Goal: Task Accomplishment & Management: Complete application form

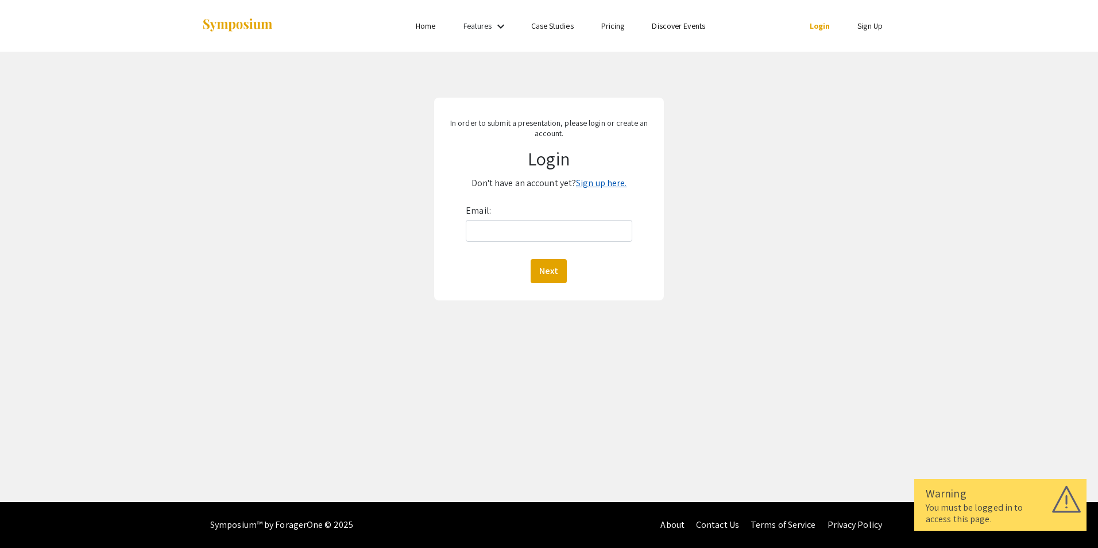
click at [591, 187] on link "Sign up here." at bounding box center [601, 183] width 51 height 12
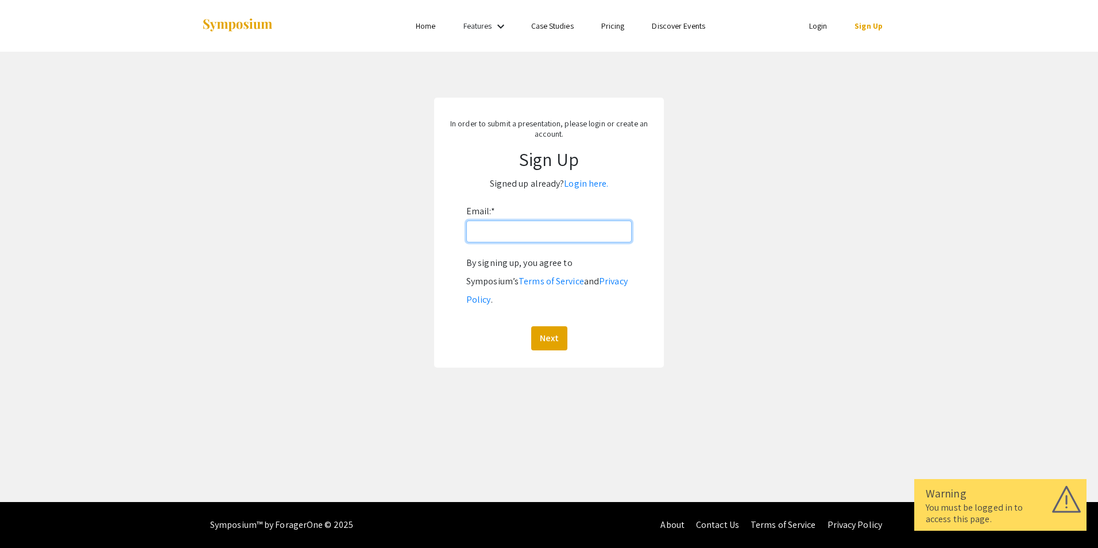
click at [574, 234] on input "Email: *" at bounding box center [548, 231] width 165 height 22
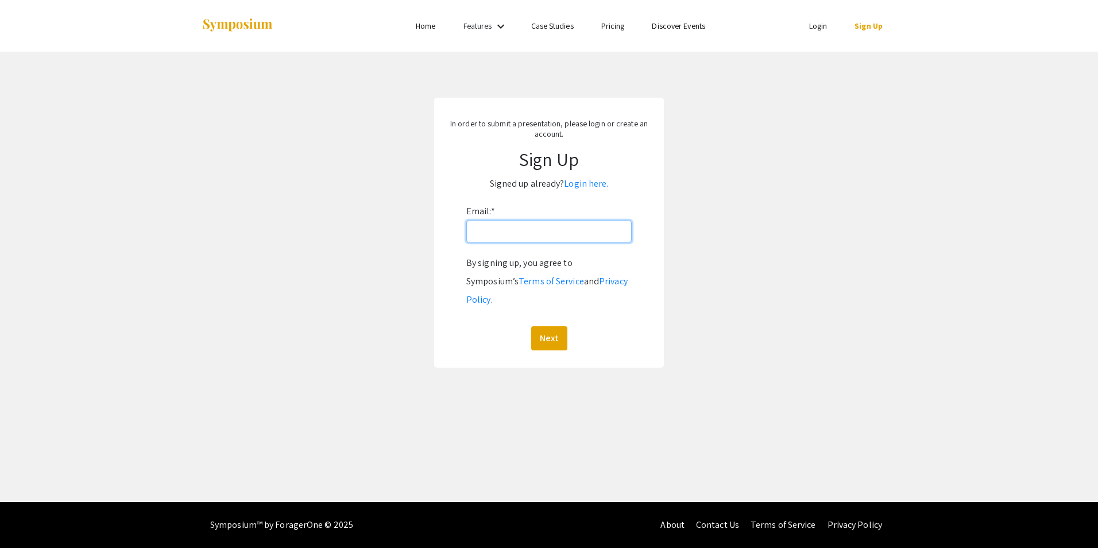
type input "[EMAIL_ADDRESS][DOMAIN_NAME]"
click at [547, 326] on button "Next" at bounding box center [549, 338] width 36 height 24
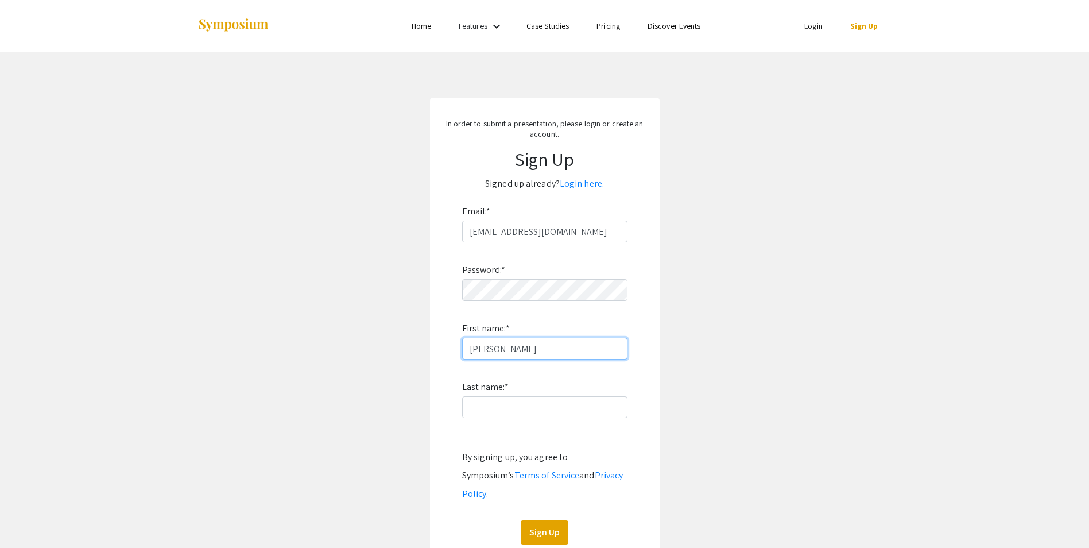
type input "[PERSON_NAME]"
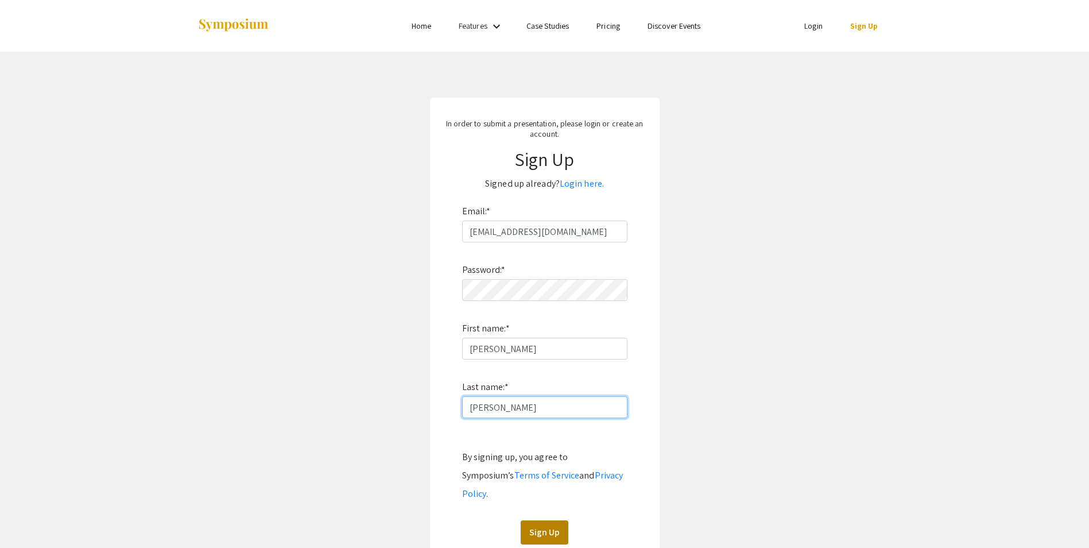
type input "[PERSON_NAME]"
click at [554, 520] on button "Sign Up" at bounding box center [545, 532] width 48 height 24
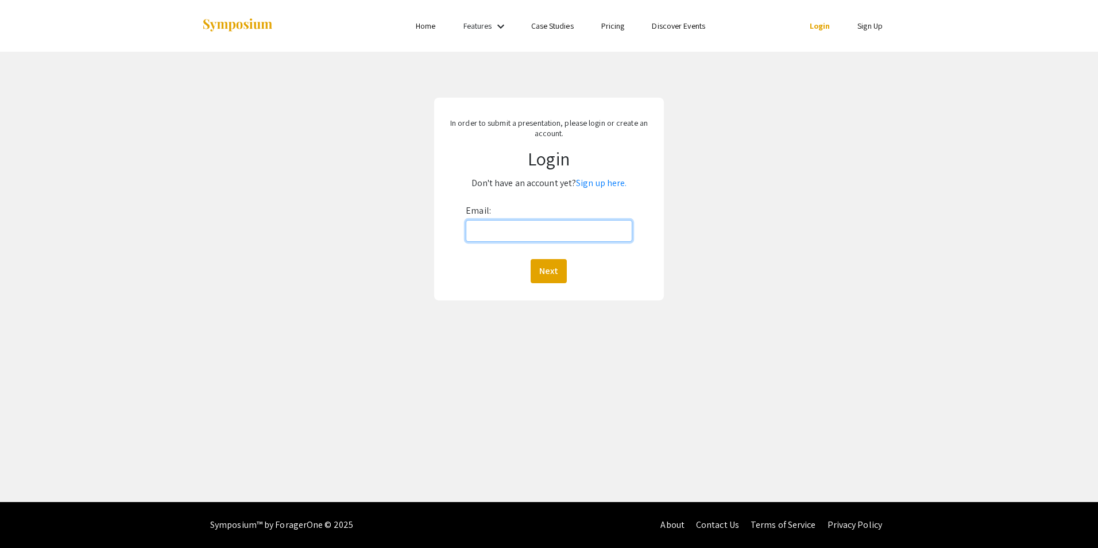
click at [580, 237] on input "Email:" at bounding box center [549, 231] width 166 height 22
type input "[EMAIL_ADDRESS][DOMAIN_NAME]"
click at [552, 268] on button "Next" at bounding box center [548, 271] width 36 height 24
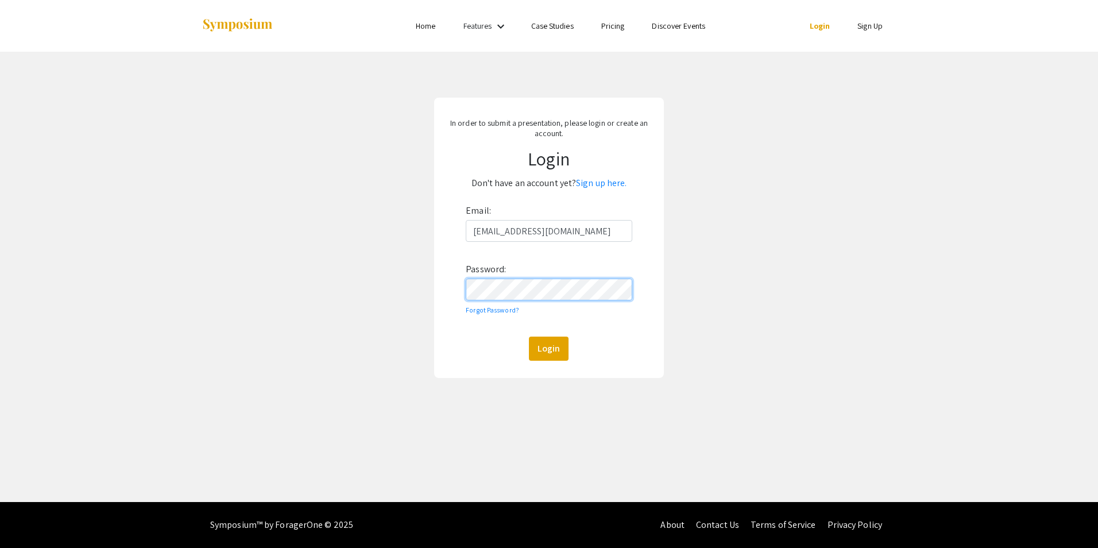
click at [529, 336] on button "Login" at bounding box center [549, 348] width 40 height 24
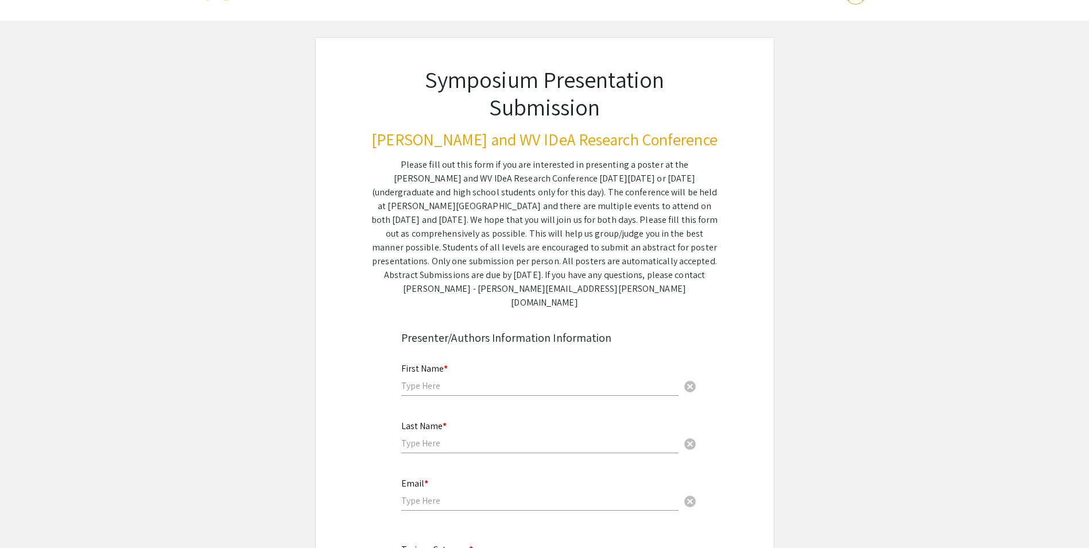
scroll to position [57, 0]
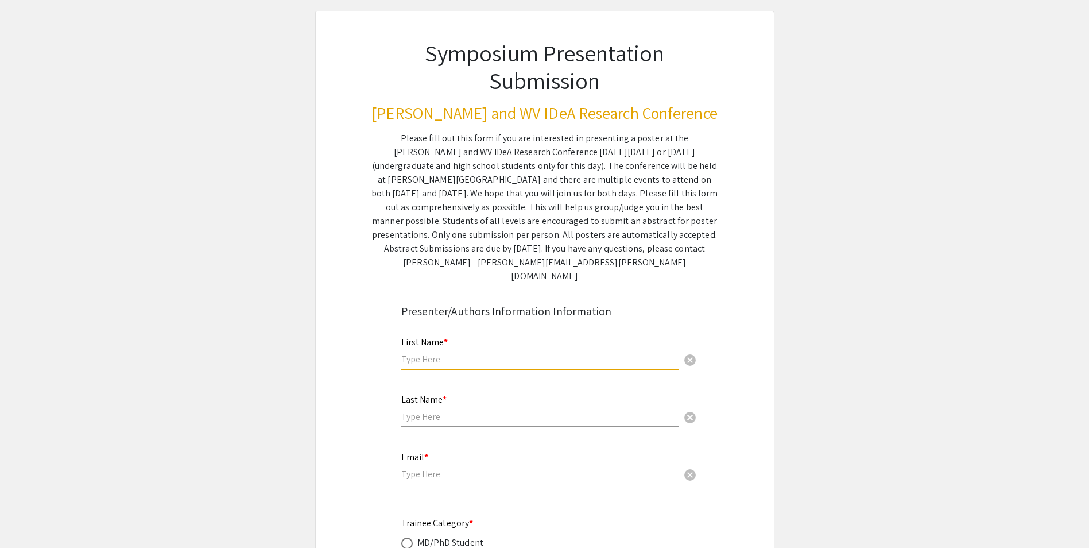
click at [591, 353] on input "text" at bounding box center [539, 359] width 277 height 12
type input "[PERSON_NAME]"
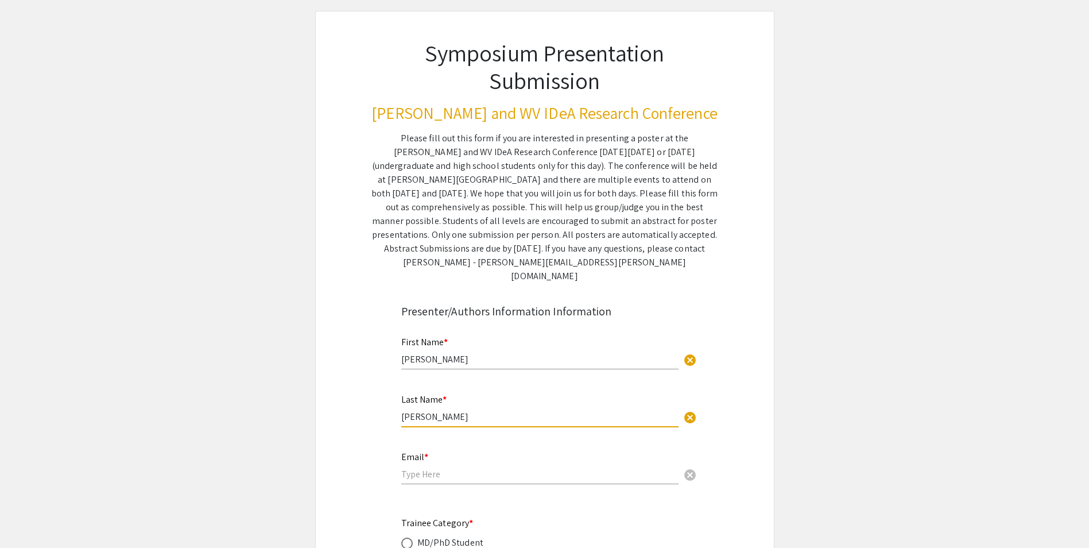
type input "[PERSON_NAME]"
type input "[EMAIL_ADDRESS][DOMAIN_NAME]"
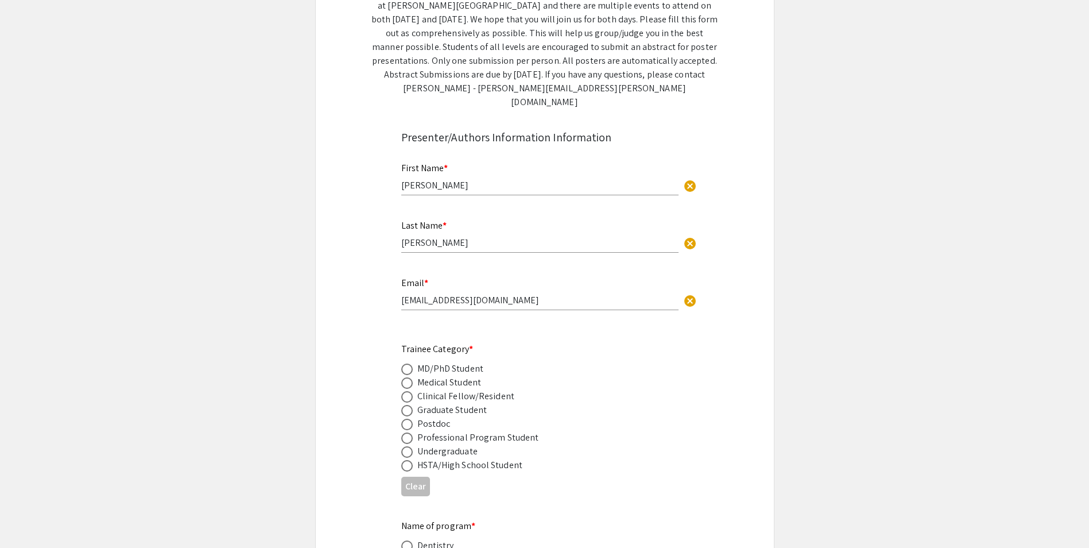
scroll to position [287, 0]
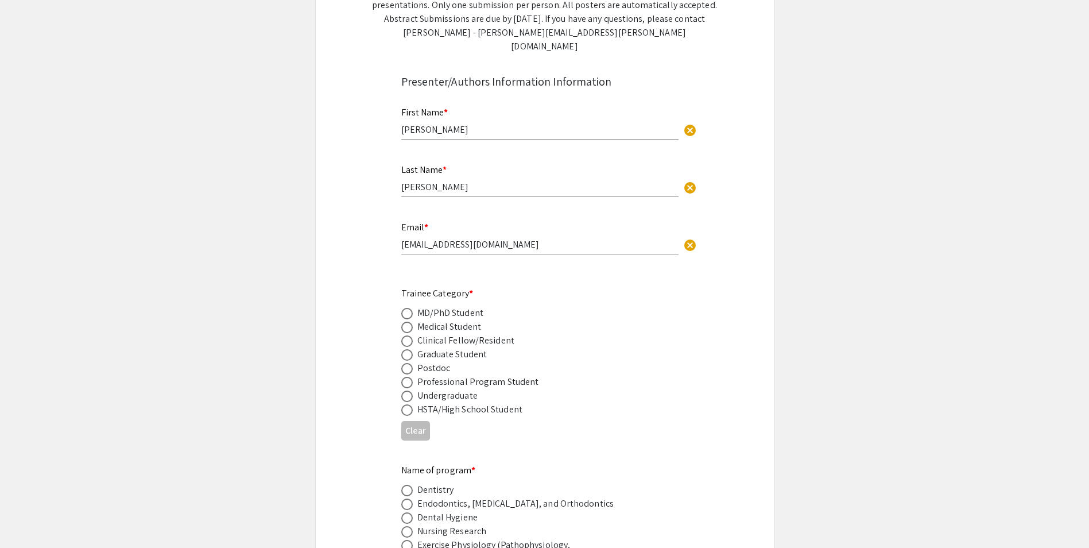
click at [407, 335] on span at bounding box center [406, 340] width 11 height 11
click at [407, 335] on input "radio" at bounding box center [406, 340] width 11 height 11
radio input "true"
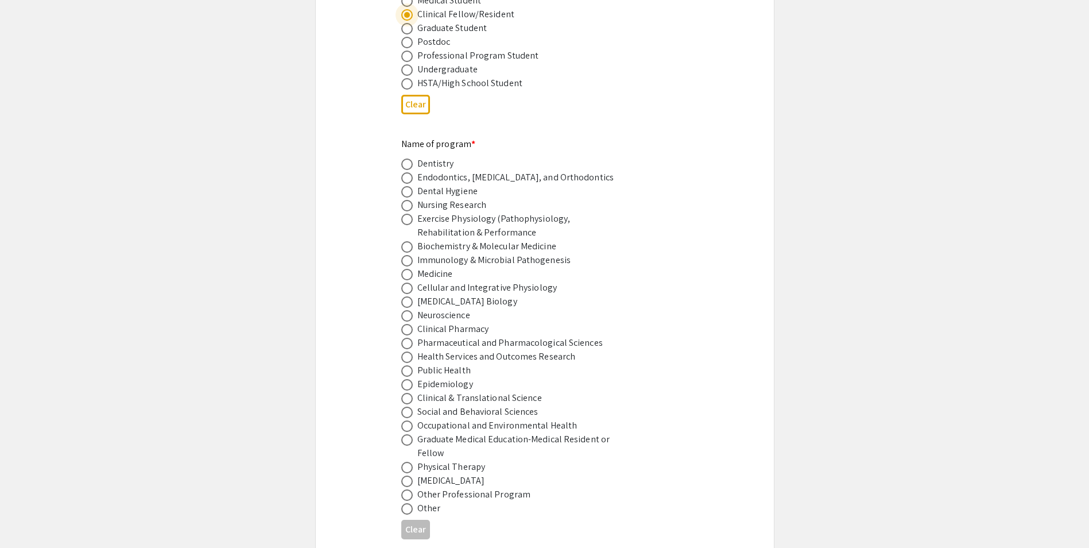
scroll to position [631, 0]
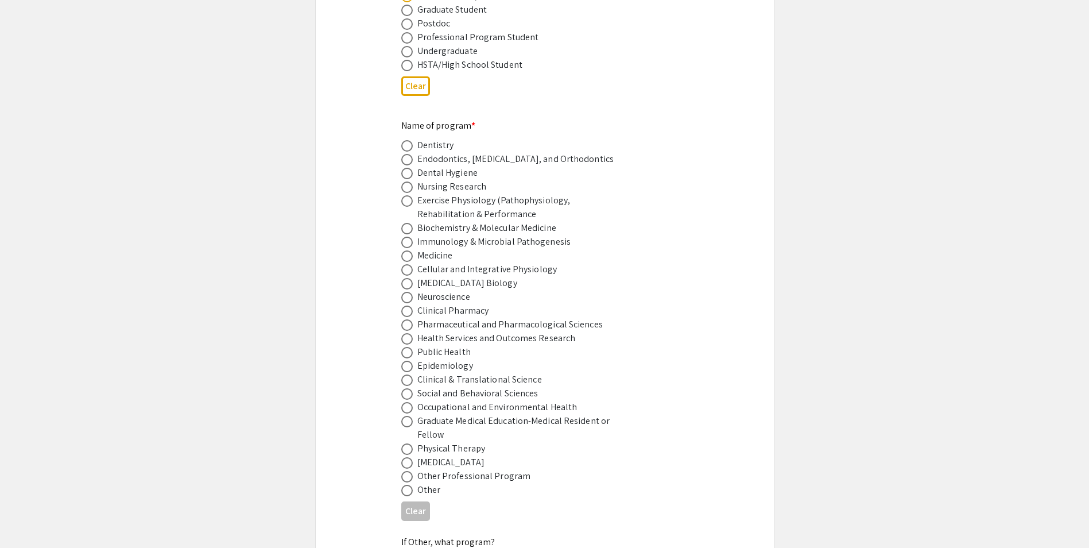
click at [402, 250] on span at bounding box center [406, 255] width 11 height 11
click at [402, 250] on input "radio" at bounding box center [406, 255] width 11 height 11
radio input "true"
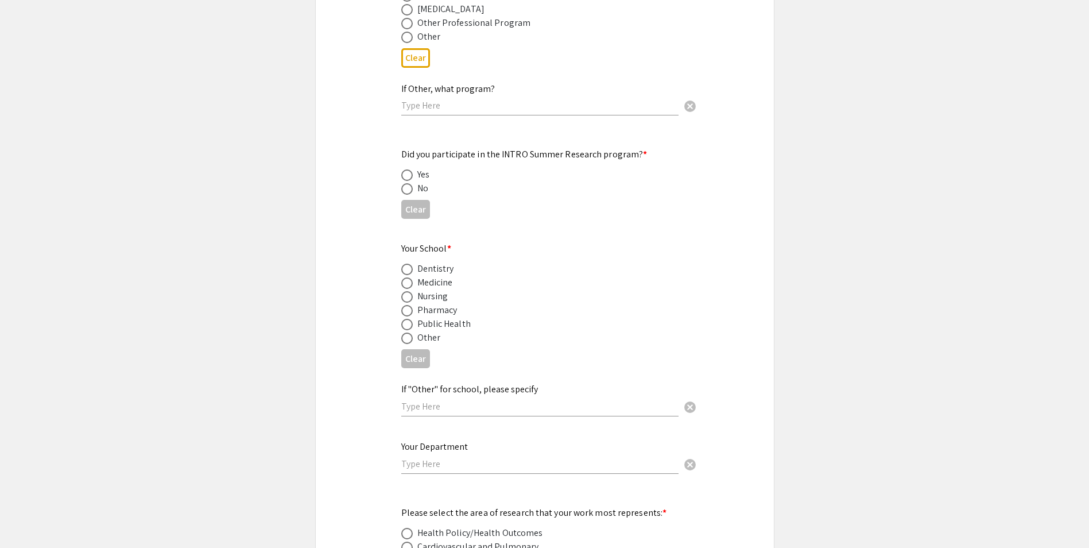
scroll to position [1091, 0]
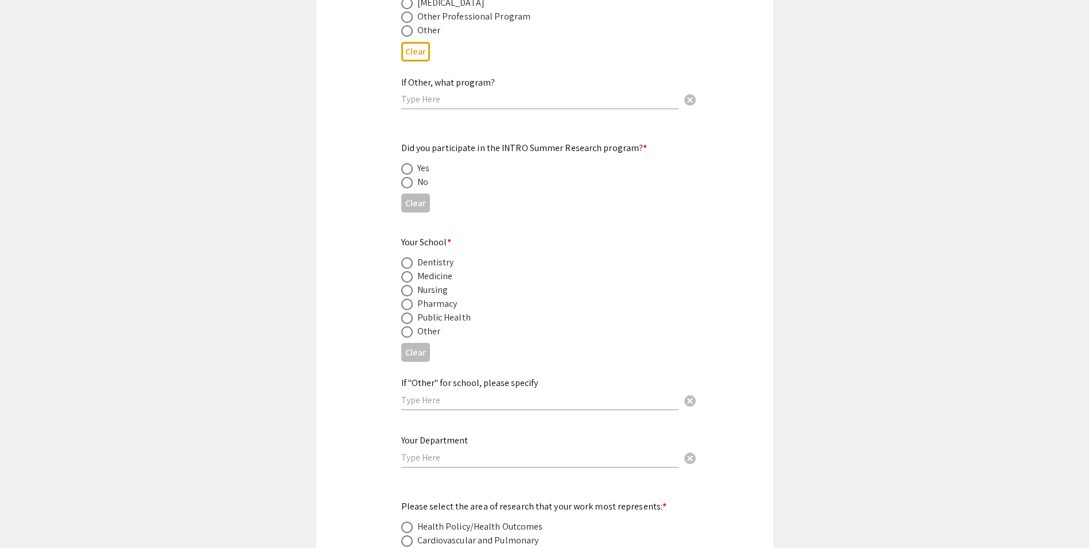
click at [406, 177] on span at bounding box center [406, 182] width 11 height 11
click at [406, 177] on input "radio" at bounding box center [406, 182] width 11 height 11
radio input "true"
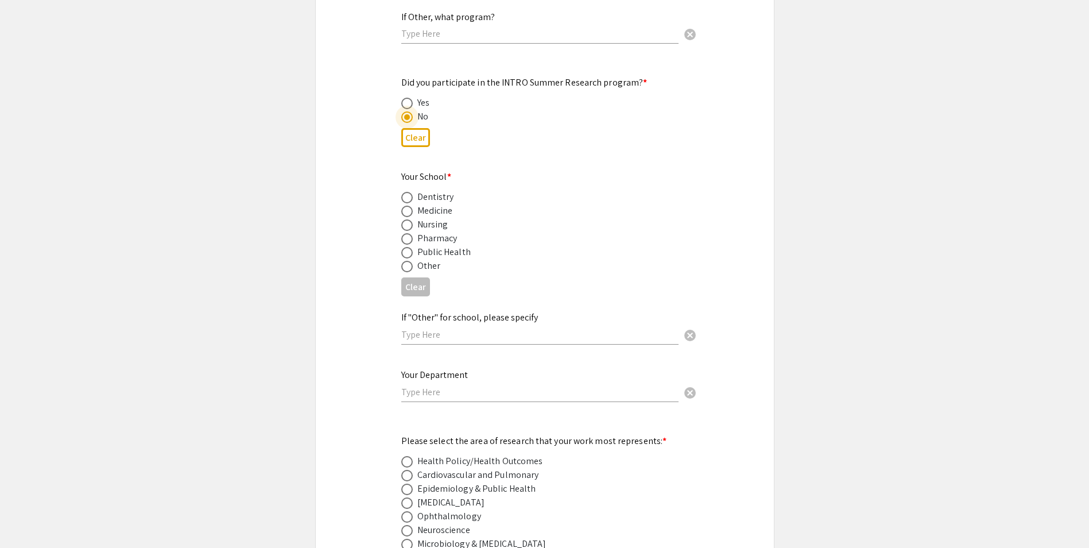
scroll to position [1206, 0]
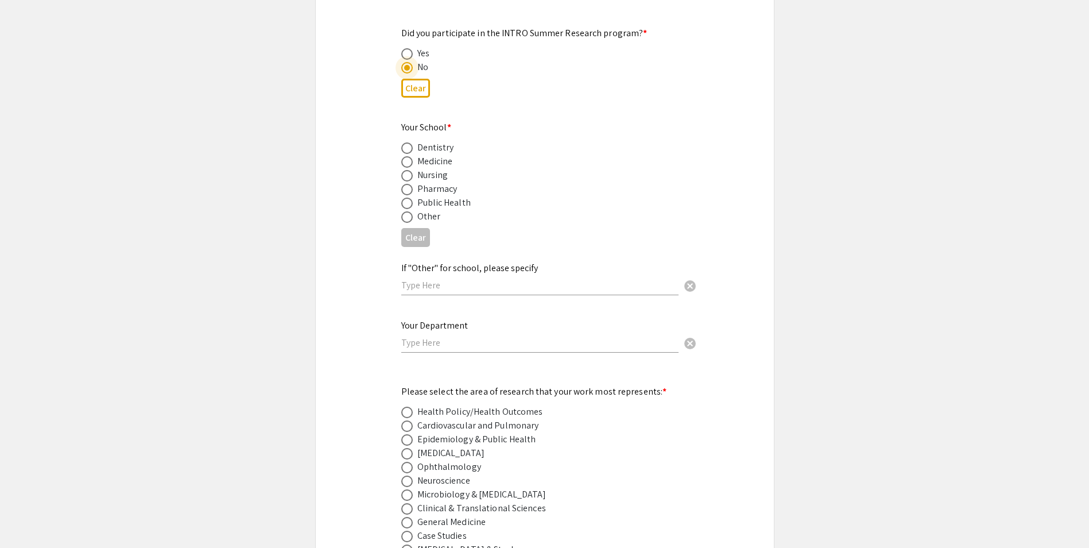
click at [407, 156] on span at bounding box center [406, 161] width 11 height 11
click at [407, 156] on input "radio" at bounding box center [406, 161] width 11 height 11
radio input "true"
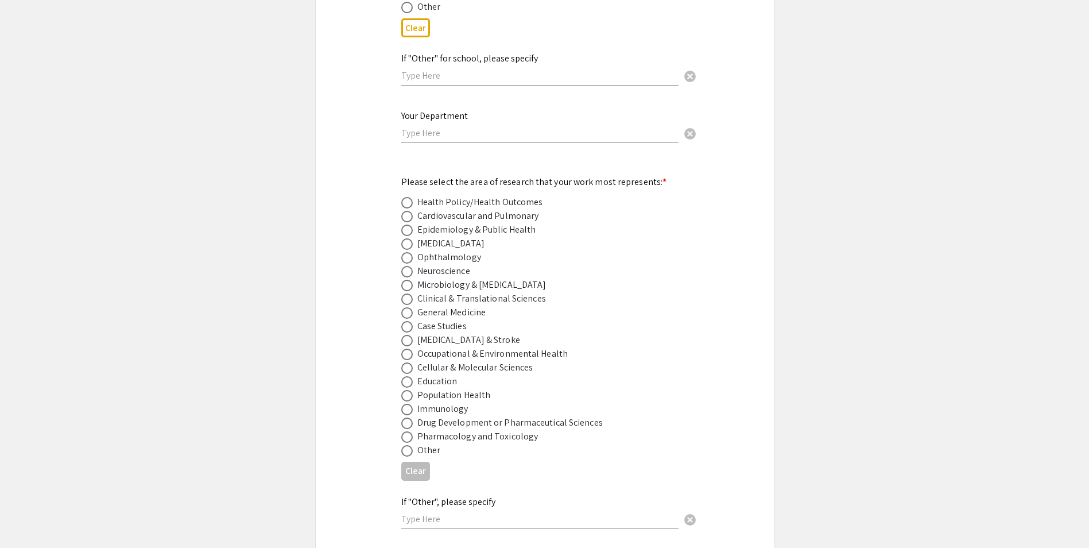
scroll to position [1435, 0]
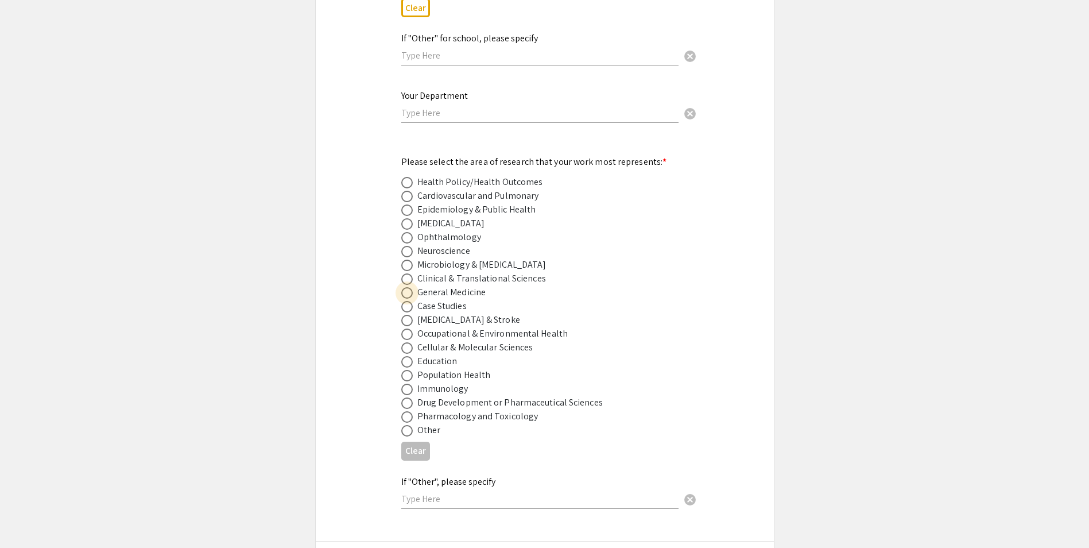
click at [408, 287] on span at bounding box center [406, 292] width 11 height 11
click at [408, 287] on input "radio" at bounding box center [406, 292] width 11 height 11
radio input "true"
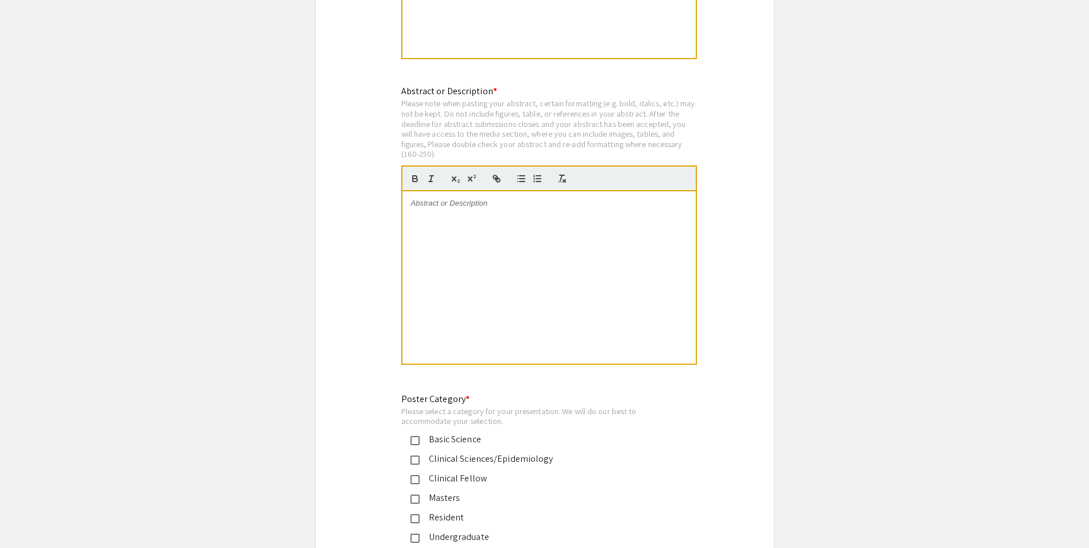
scroll to position [2526, 0]
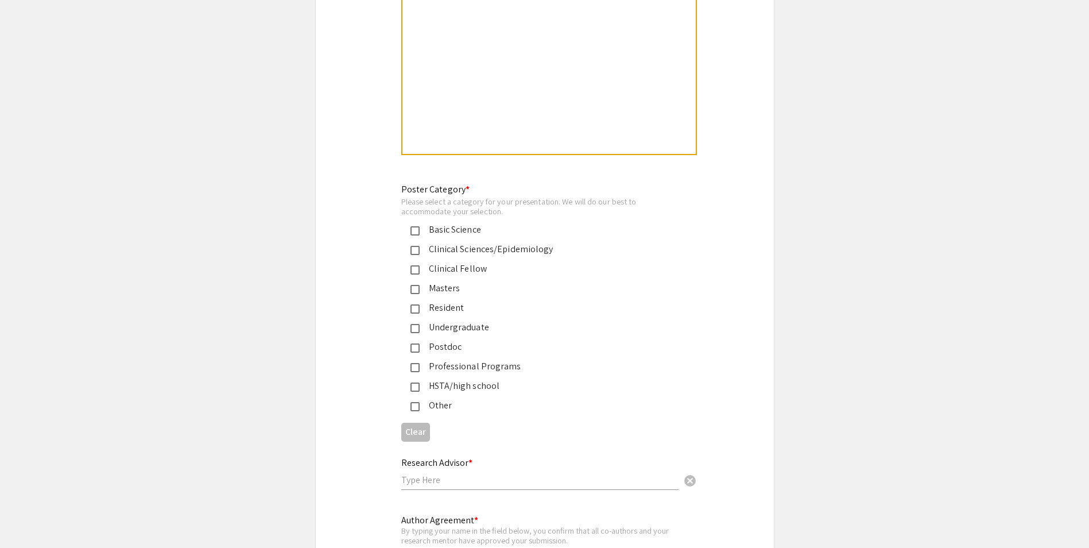
click at [434, 398] on div "Other" at bounding box center [540, 405] width 241 height 14
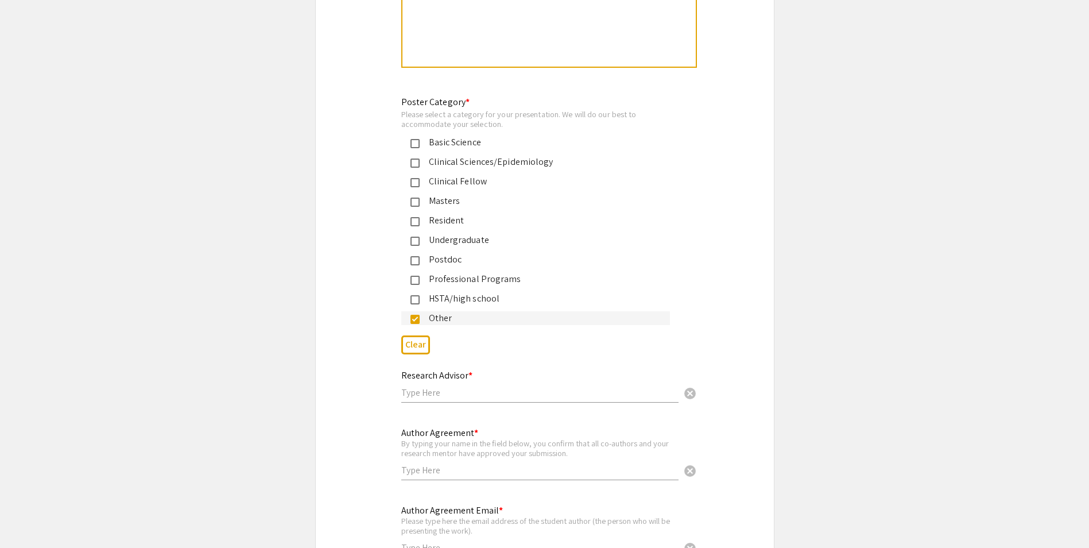
scroll to position [2698, 0]
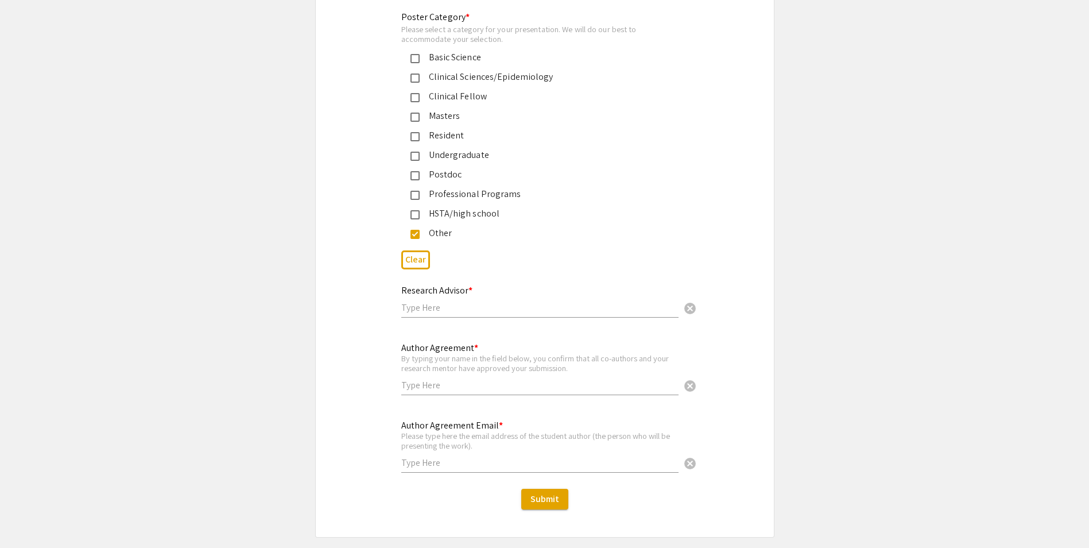
click at [526, 301] on input "text" at bounding box center [539, 307] width 277 height 12
type input "Nicholas Mains"
click at [521, 379] on input "text" at bounding box center [539, 385] width 277 height 12
type input "N"
type input "Tyler Kimble"
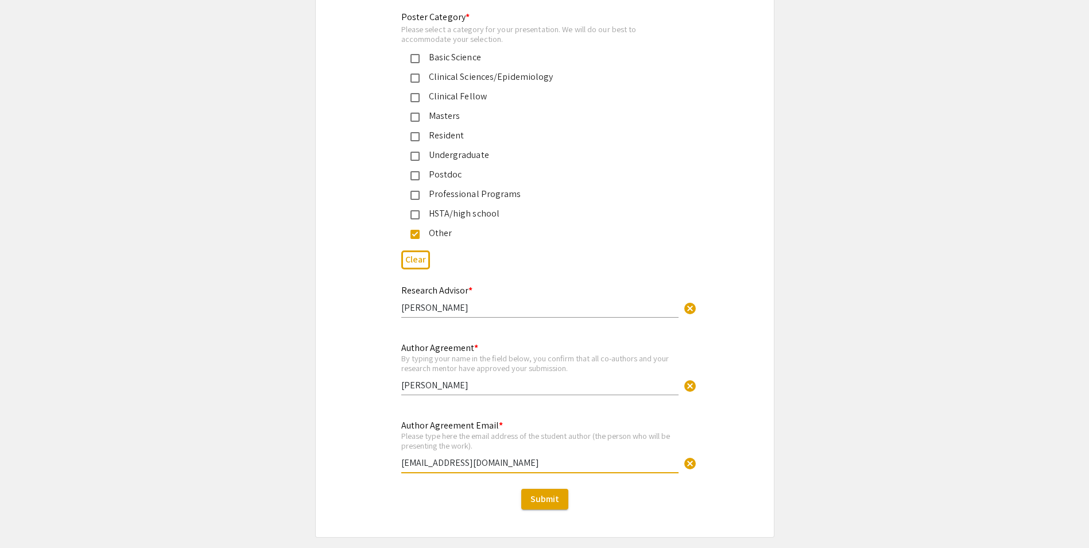
type input "[EMAIL_ADDRESS][DOMAIN_NAME]"
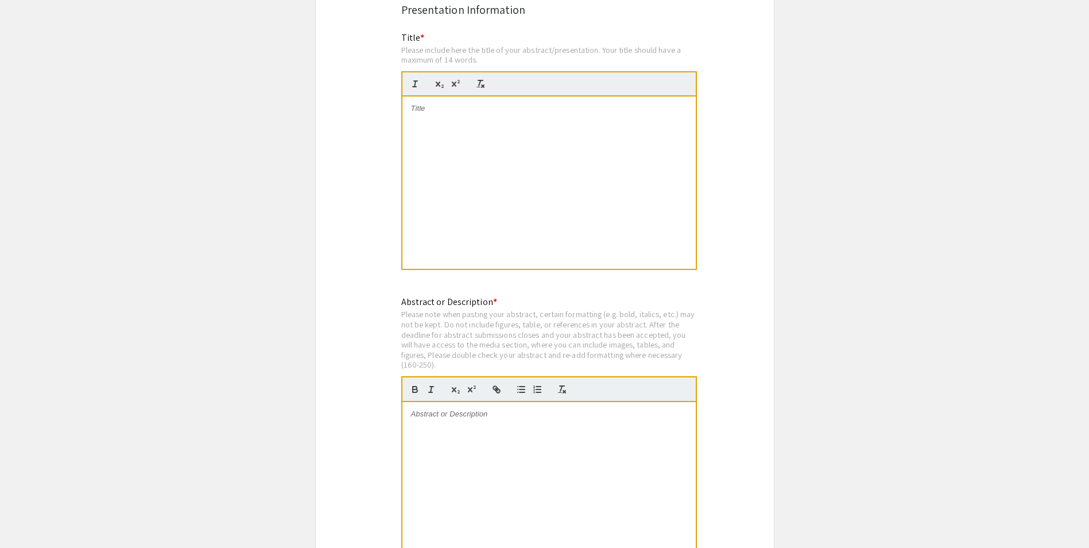
scroll to position [2124, 0]
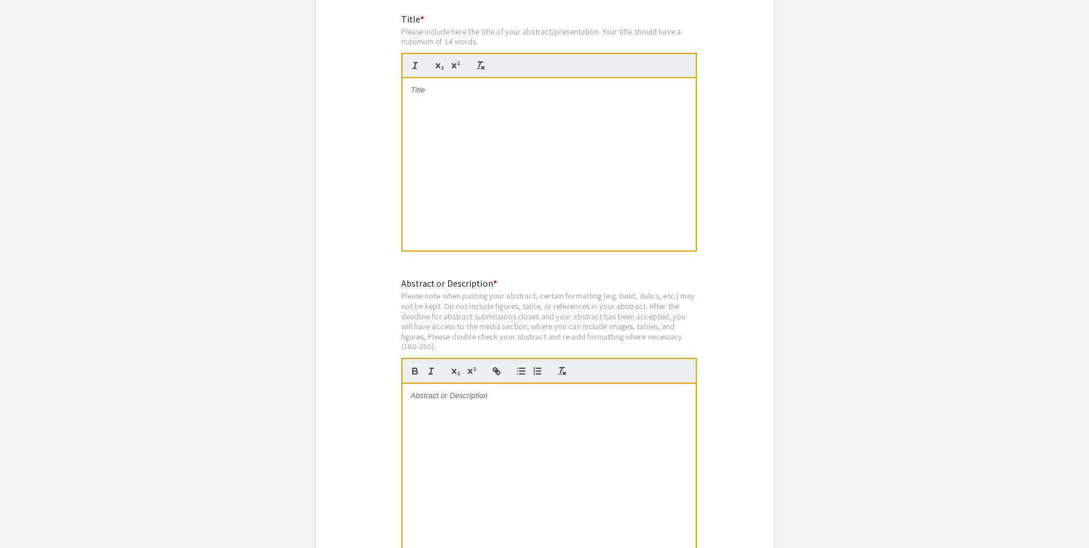
click at [584, 123] on div at bounding box center [548, 164] width 293 height 172
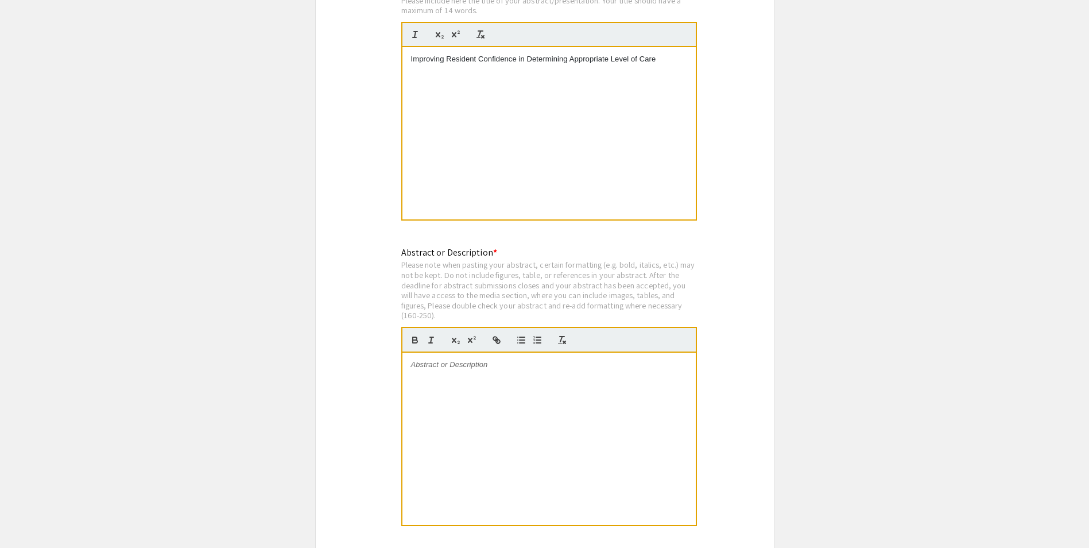
scroll to position [2181, 0]
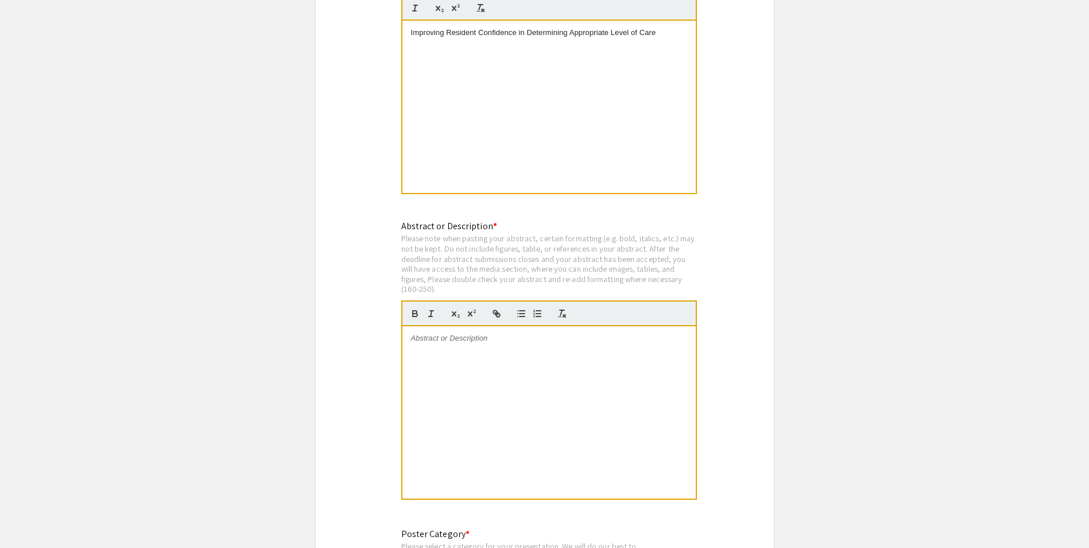
click at [576, 334] on div at bounding box center [548, 412] width 293 height 172
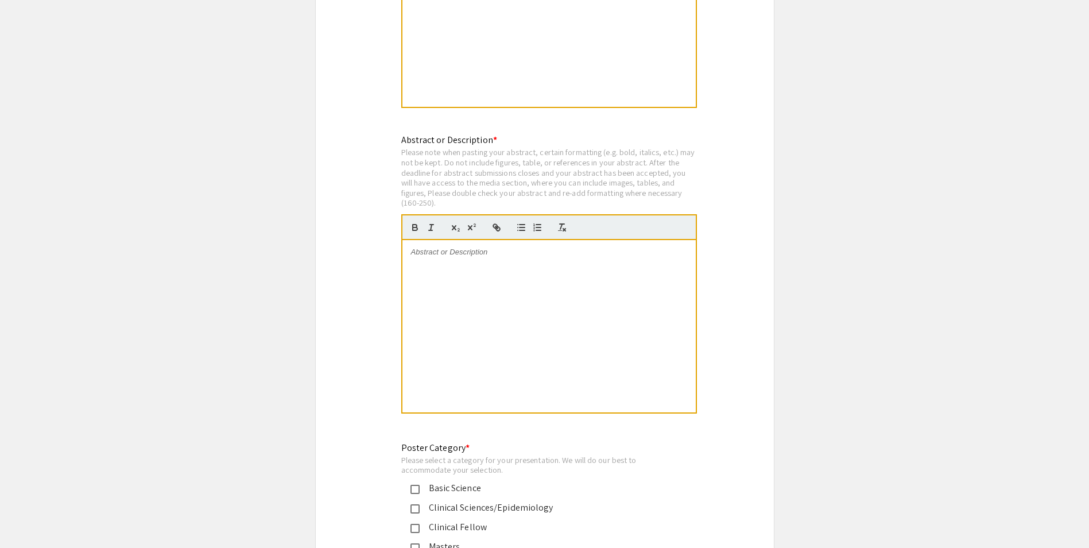
scroll to position [2296, 0]
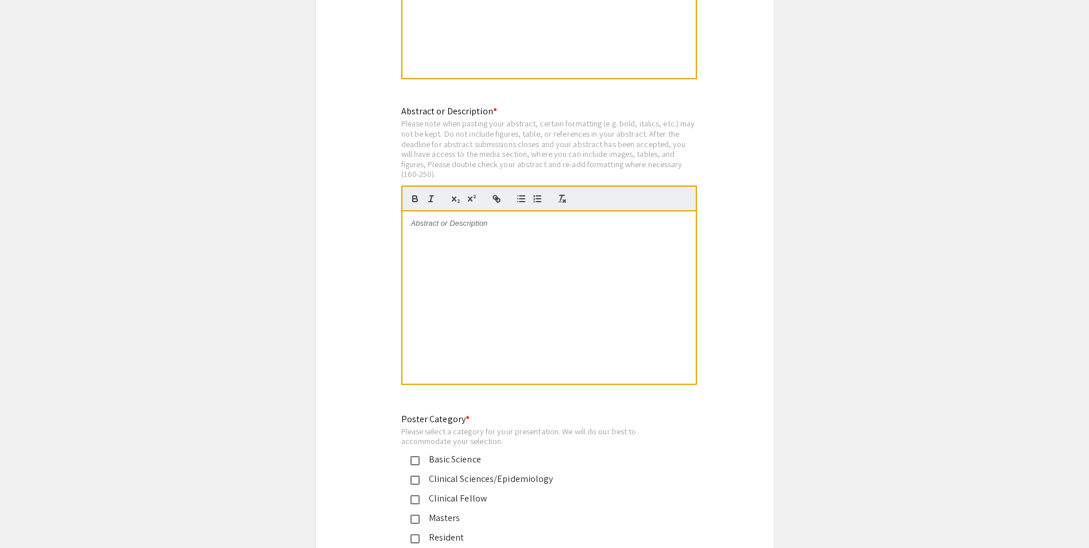
click at [618, 233] on div at bounding box center [548, 297] width 293 height 172
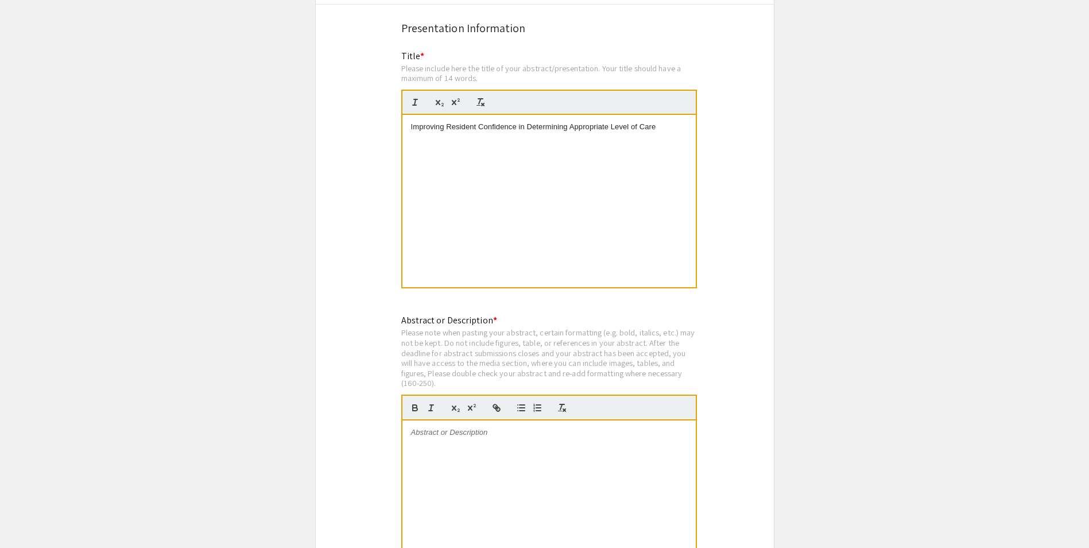
scroll to position [2124, 0]
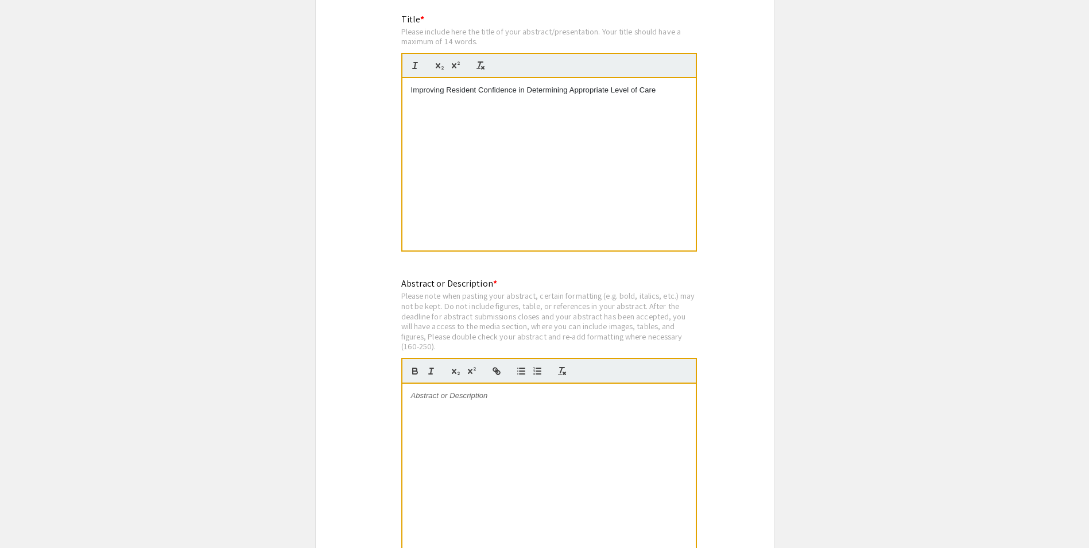
click at [597, 389] on div at bounding box center [548, 469] width 293 height 172
click at [464, 85] on p "Improving Resident Confidence in Determining Appropriate Level of Care" at bounding box center [549, 90] width 276 height 10
click at [595, 489] on div at bounding box center [548, 469] width 293 height 172
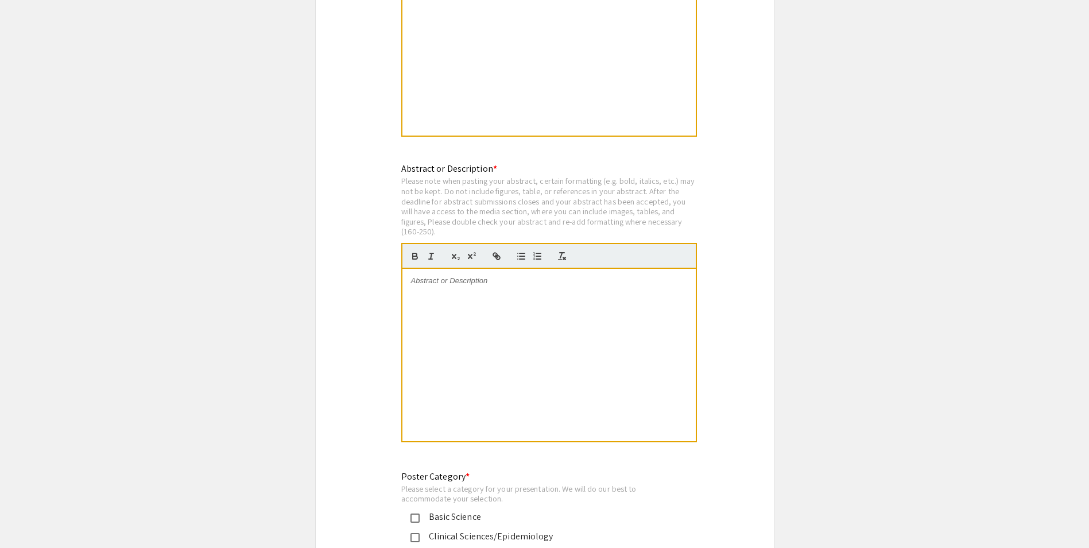
click at [565, 313] on div at bounding box center [548, 355] width 293 height 172
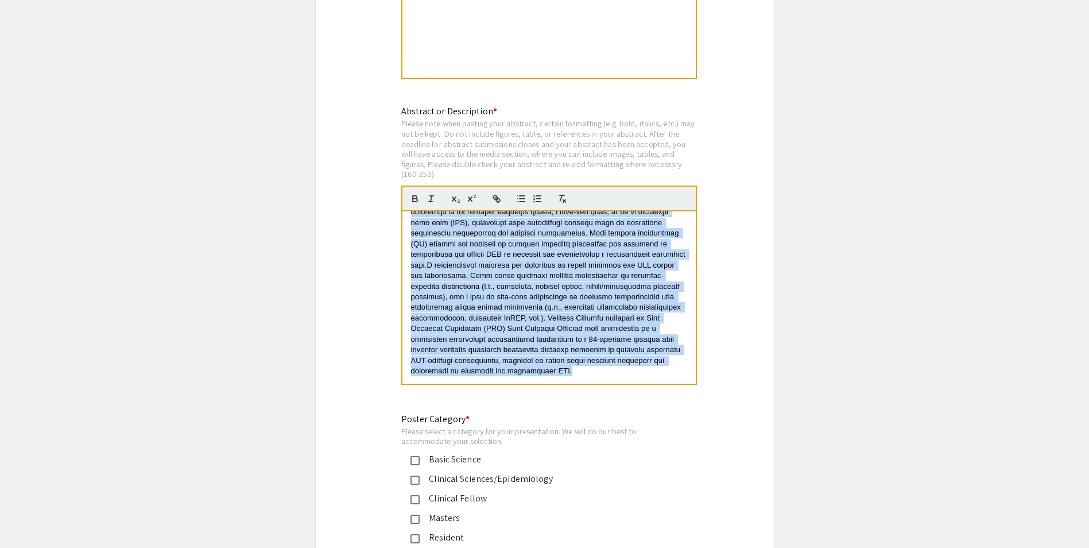
scroll to position [0, 0]
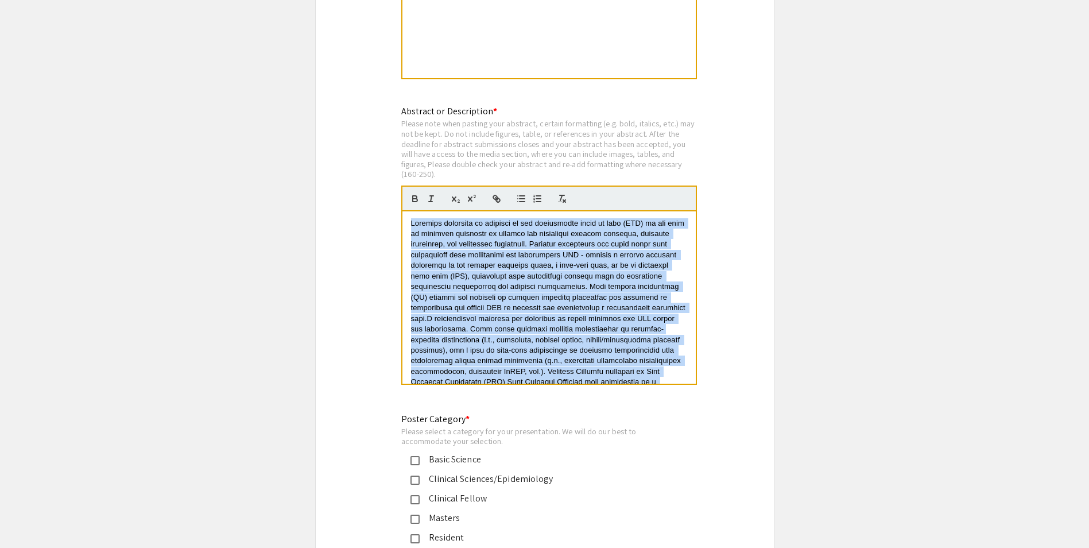
drag, startPoint x: 575, startPoint y: 356, endPoint x: 412, endPoint y: 174, distance: 244.3
click at [412, 185] on quill-editor at bounding box center [549, 284] width 296 height 199
click at [474, 328] on span at bounding box center [549, 324] width 277 height 210
drag, startPoint x: 484, startPoint y: 294, endPoint x: 398, endPoint y: 174, distance: 147.7
click at [398, 174] on div "Abstract or Description * Please note when pasting your abstract, certain forma…" at bounding box center [545, 252] width 304 height 296
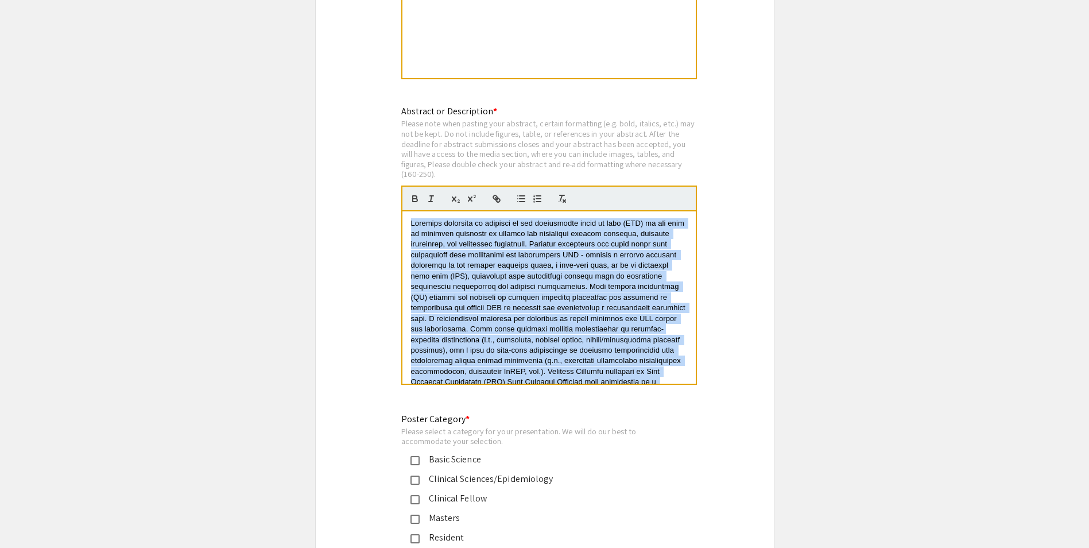
copy span "Accurate placement of patients in the appropriate level of care (LOC) at the ti…"
click at [592, 332] on span at bounding box center [549, 324] width 277 height 210
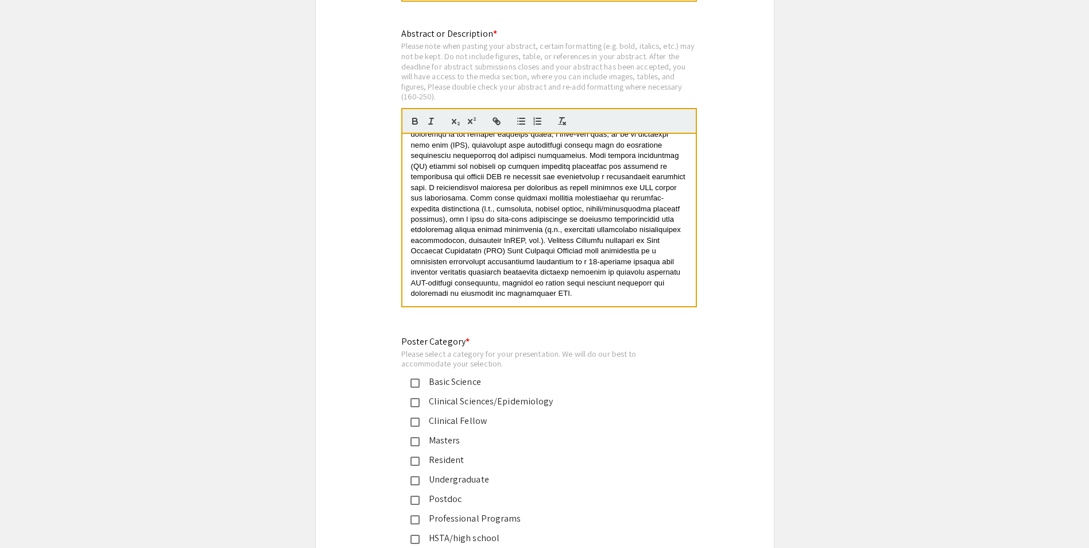
scroll to position [2354, 0]
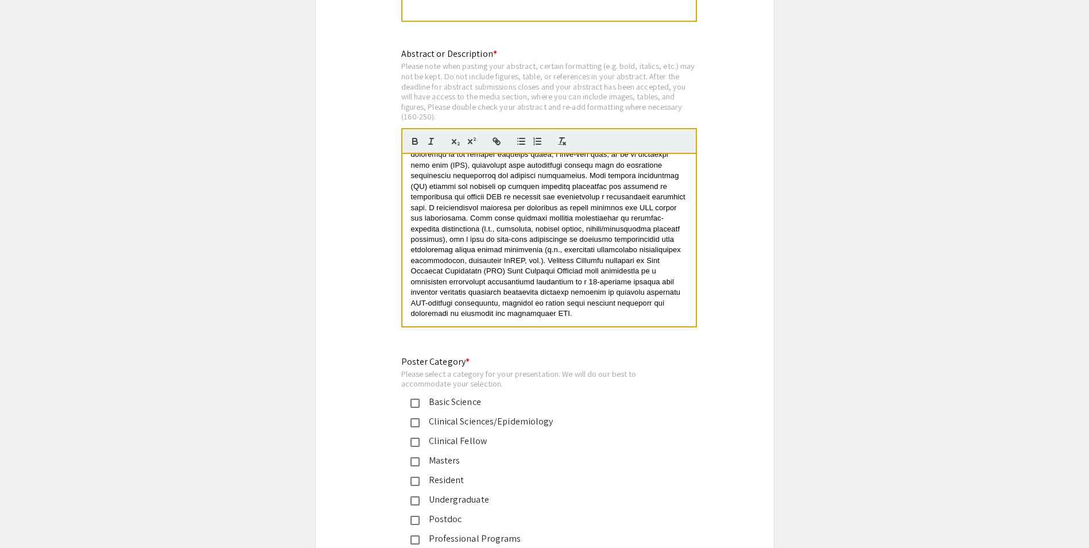
click at [584, 256] on span at bounding box center [549, 213] width 277 height 210
click at [622, 246] on span at bounding box center [549, 213] width 277 height 210
click at [455, 256] on span at bounding box center [550, 213] width 278 height 210
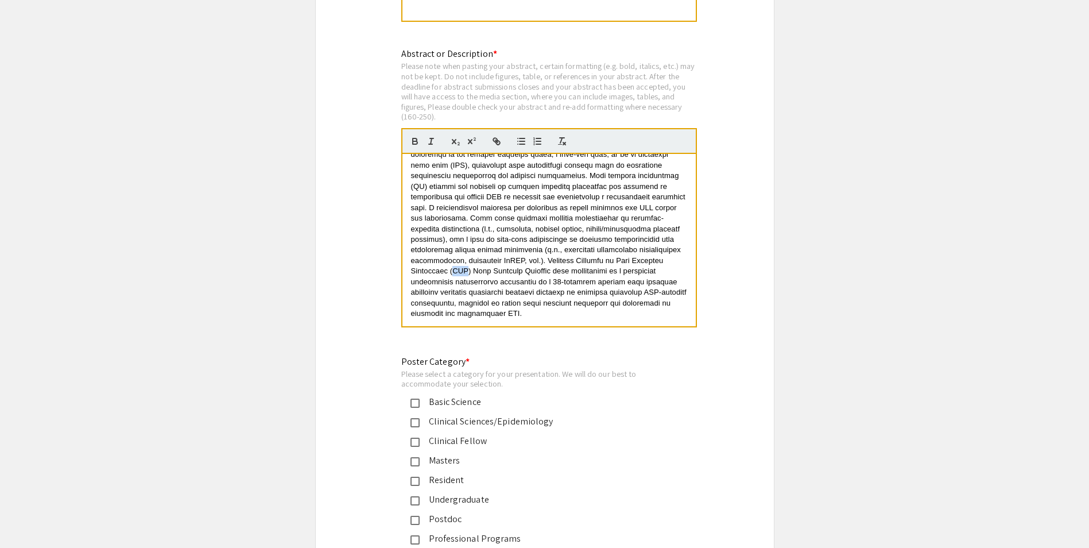
click at [455, 256] on span at bounding box center [550, 213] width 278 height 210
drag, startPoint x: 538, startPoint y: 246, endPoint x: 533, endPoint y: 236, distance: 11.0
click at [533, 236] on span at bounding box center [549, 213] width 277 height 210
drag, startPoint x: 441, startPoint y: 238, endPoint x: 476, endPoint y: 224, distance: 38.0
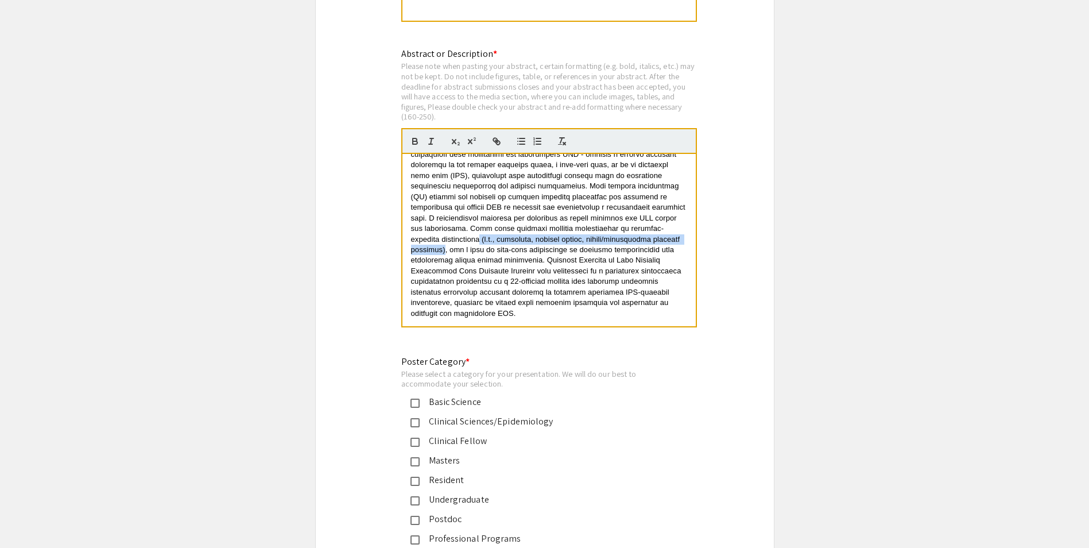
click at [476, 224] on span at bounding box center [549, 217] width 277 height 199
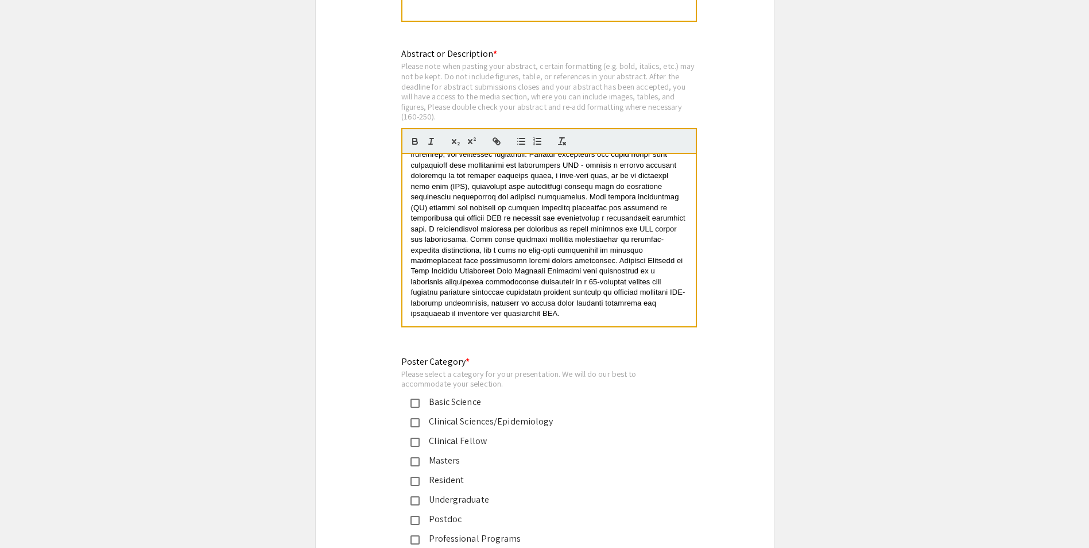
scroll to position [32, 0]
click at [659, 225] on span at bounding box center [549, 223] width 277 height 189
click at [494, 237] on span at bounding box center [549, 223] width 277 height 189
click at [654, 247] on span at bounding box center [549, 223] width 277 height 189
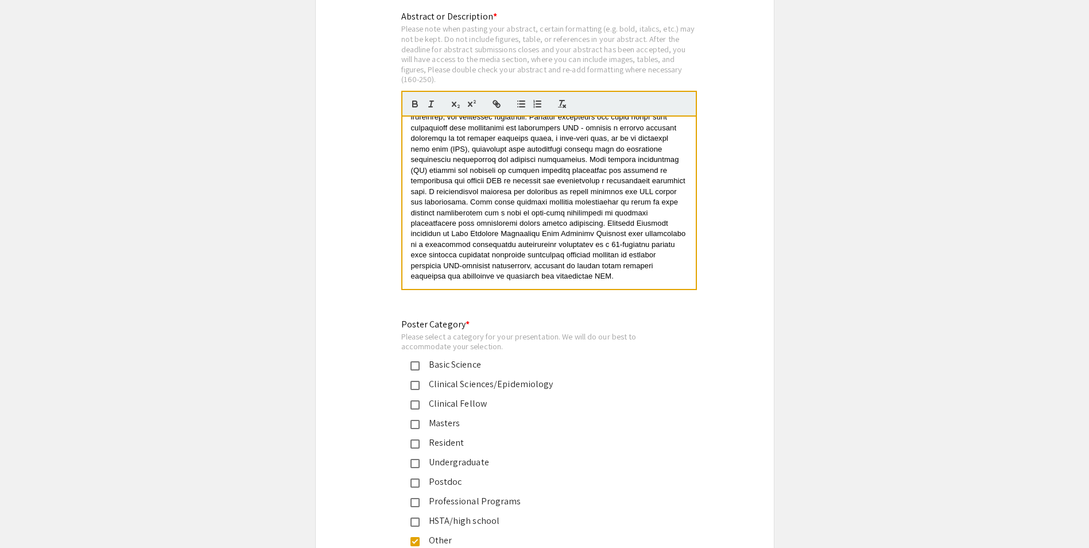
scroll to position [2411, 0]
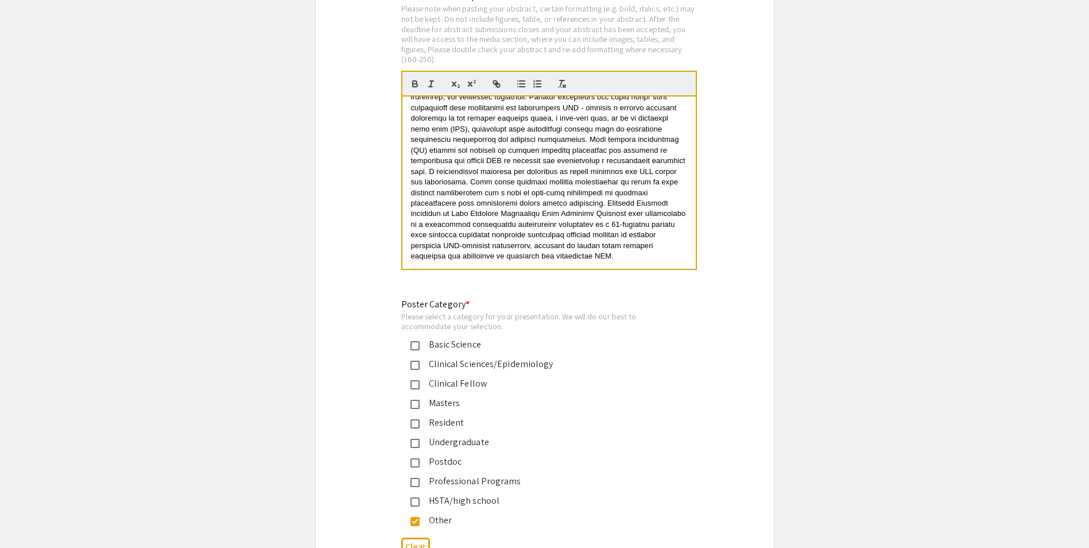
click at [596, 243] on p at bounding box center [549, 166] width 276 height 191
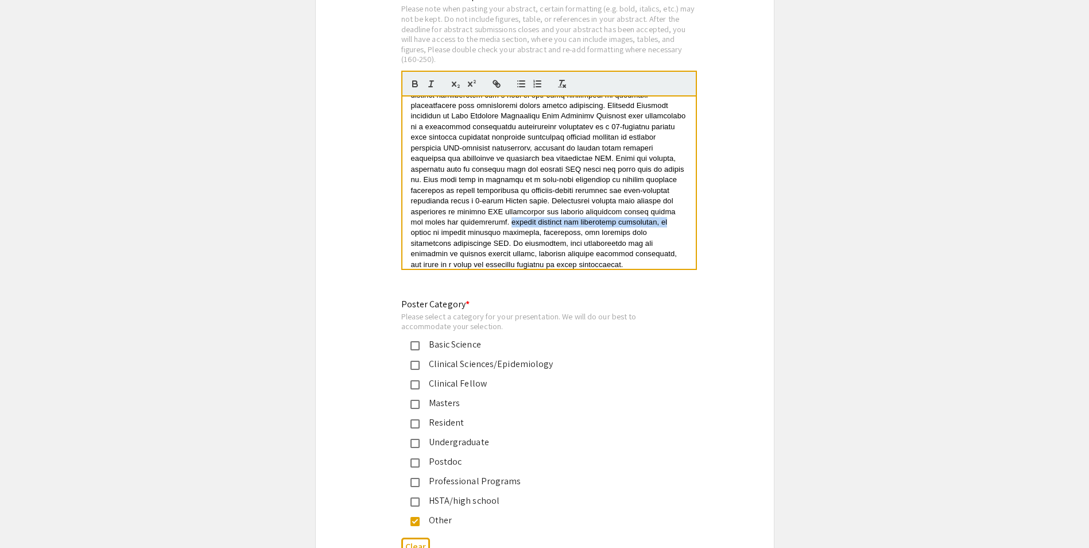
drag, startPoint x: 617, startPoint y: 208, endPoint x: 455, endPoint y: 213, distance: 162.5
click at [455, 213] on p at bounding box center [549, 122] width 276 height 297
click at [554, 223] on span at bounding box center [549, 123] width 277 height 294
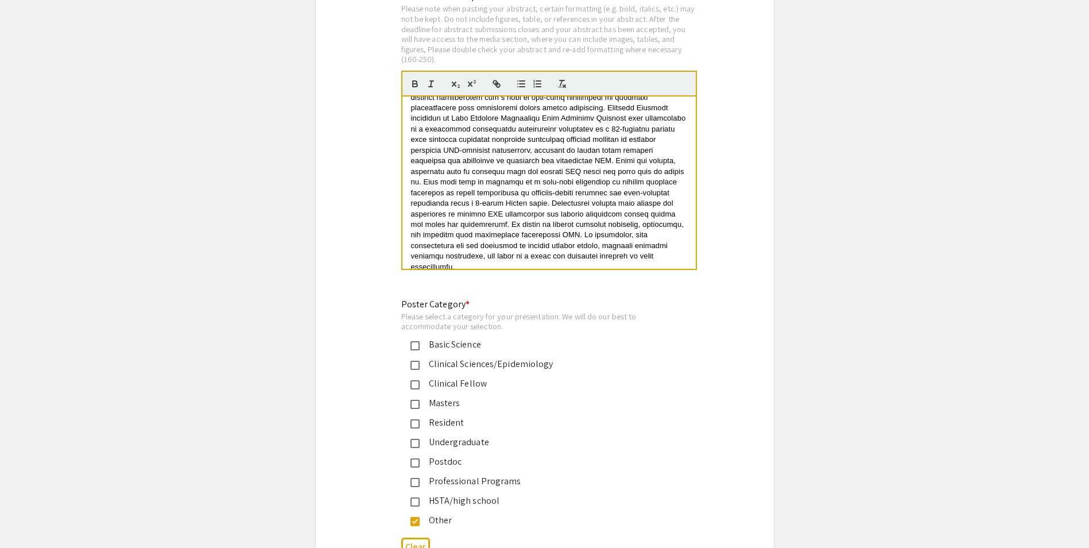
click at [600, 239] on span at bounding box center [549, 123] width 277 height 294
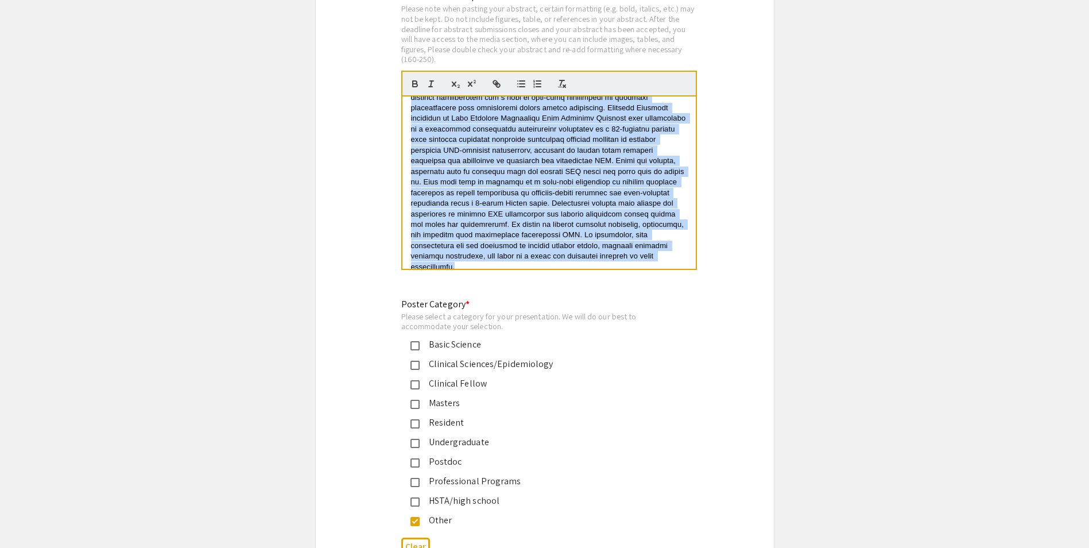
scroll to position [0, 0]
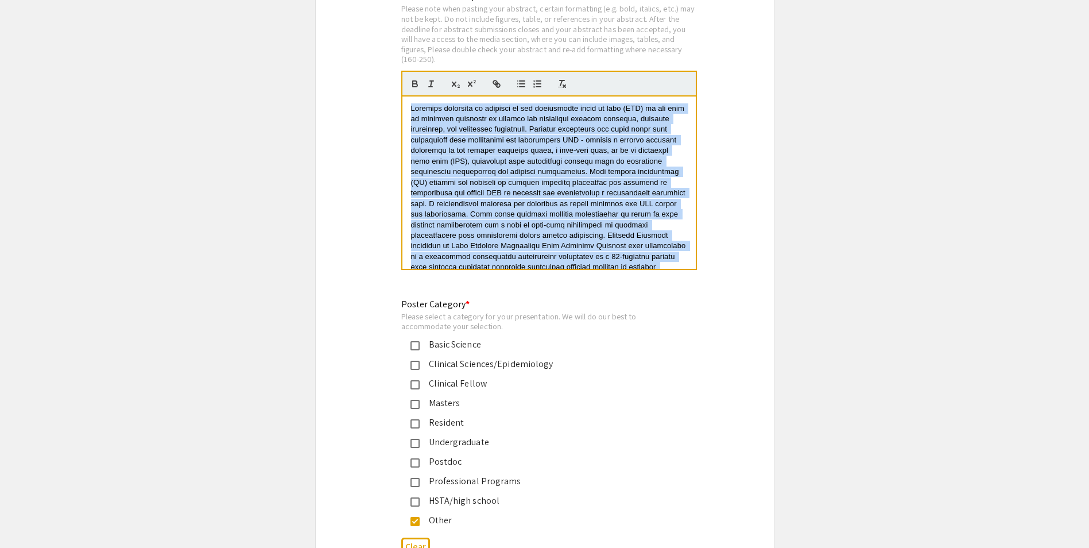
drag, startPoint x: 675, startPoint y: 246, endPoint x: 383, endPoint y: 65, distance: 343.6
copy span "Accurate placement of patients in the appropriate level of care (LOC) at the ti…"
click at [631, 208] on span at bounding box center [549, 251] width 277 height 294
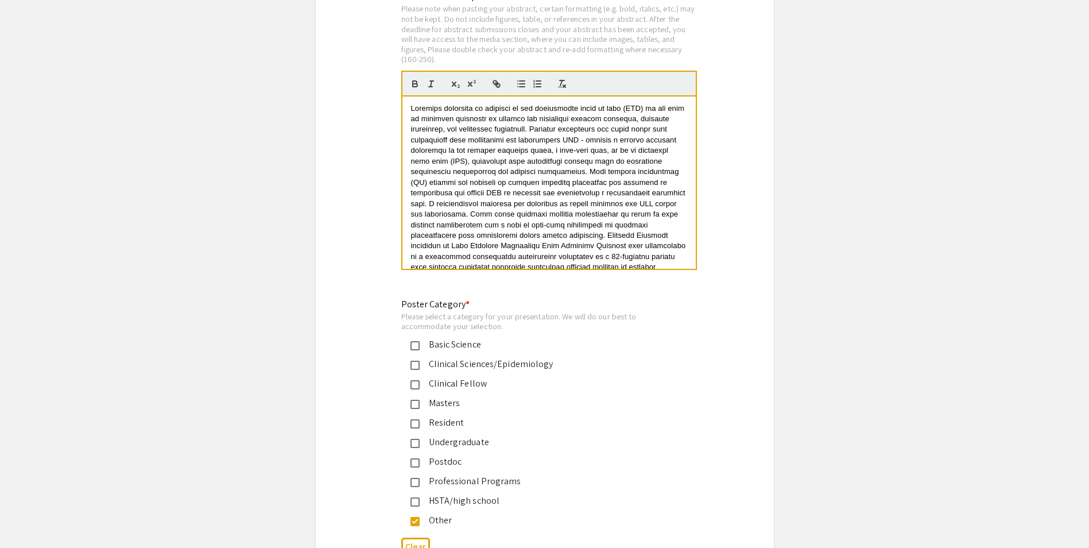
click at [523, 105] on span at bounding box center [549, 251] width 277 height 294
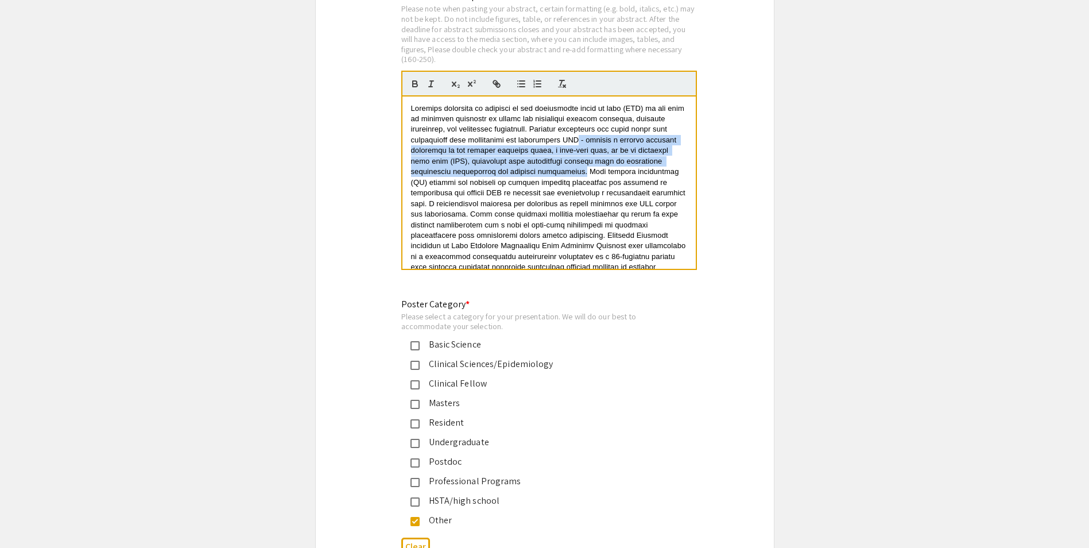
drag, startPoint x: 581, startPoint y: 125, endPoint x: 563, endPoint y: 158, distance: 38.5
click at [563, 158] on span at bounding box center [549, 251] width 277 height 294
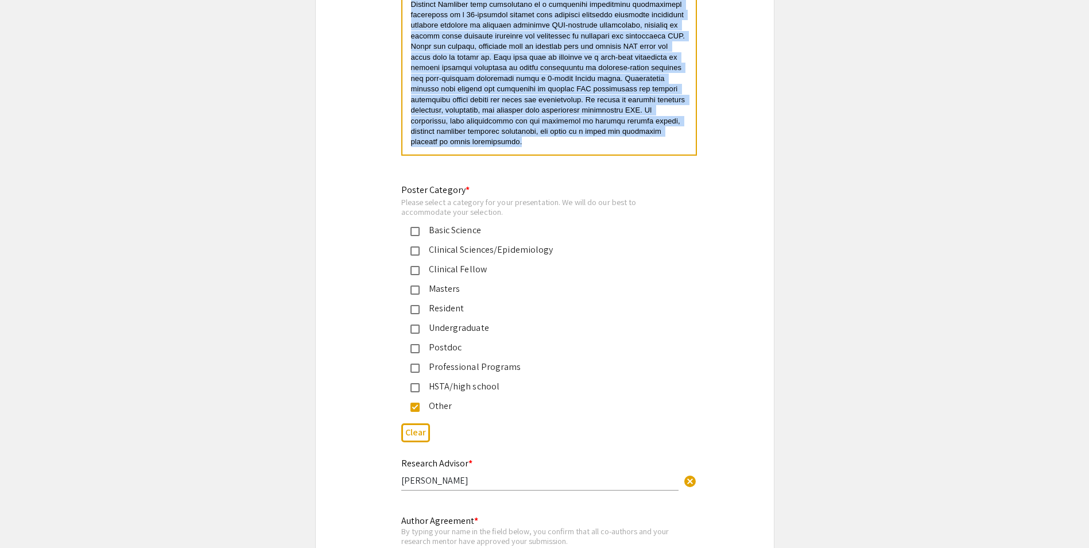
scroll to position [2526, 0]
drag, startPoint x: 410, startPoint y: 92, endPoint x: 637, endPoint y: 130, distance: 230.5
click at [637, 130] on div at bounding box center [548, 68] width 293 height 172
copy span "Accurate placement of patients in the appropriate level of care (LOC) at the ti…"
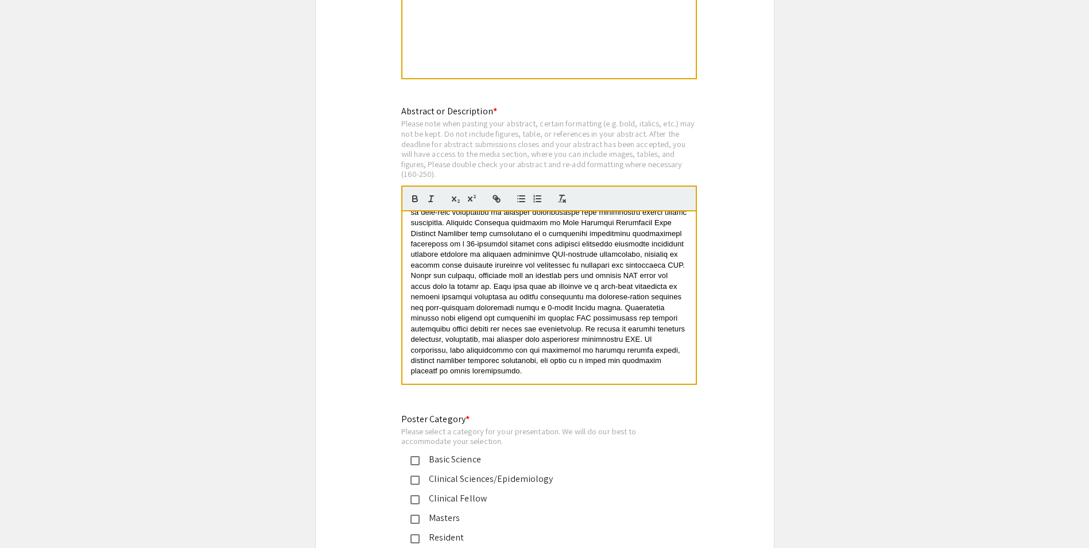
drag, startPoint x: 499, startPoint y: 272, endPoint x: 438, endPoint y: 262, distance: 61.6
click at [438, 262] on span at bounding box center [550, 244] width 278 height 263
click at [459, 266] on p at bounding box center [549, 244] width 276 height 265
click at [505, 271] on span at bounding box center [550, 244] width 278 height 263
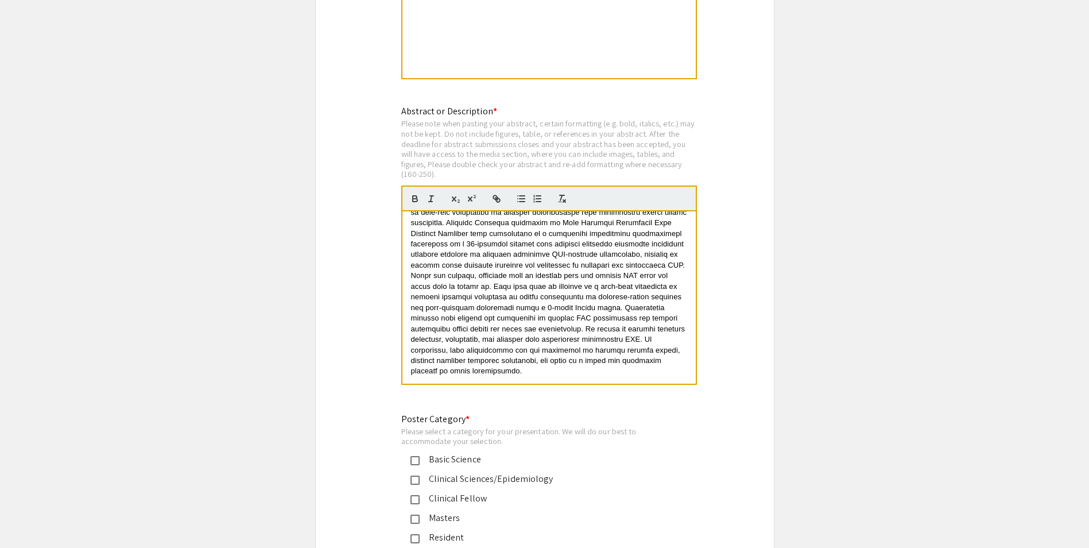
click at [437, 259] on span at bounding box center [550, 244] width 278 height 263
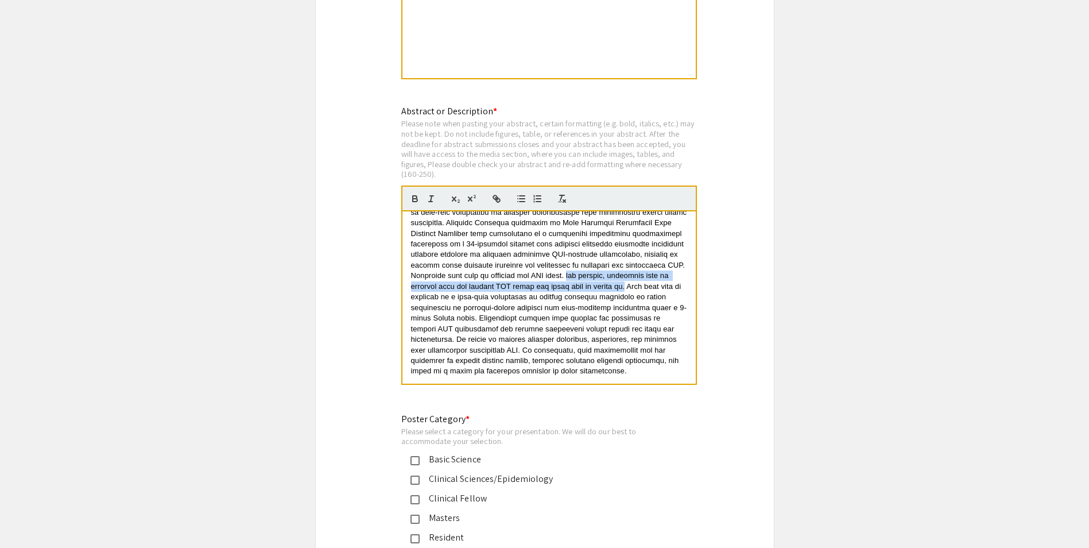
drag, startPoint x: 590, startPoint y: 263, endPoint x: 637, endPoint y: 272, distance: 47.3
click at [637, 272] on span at bounding box center [550, 244] width 278 height 263
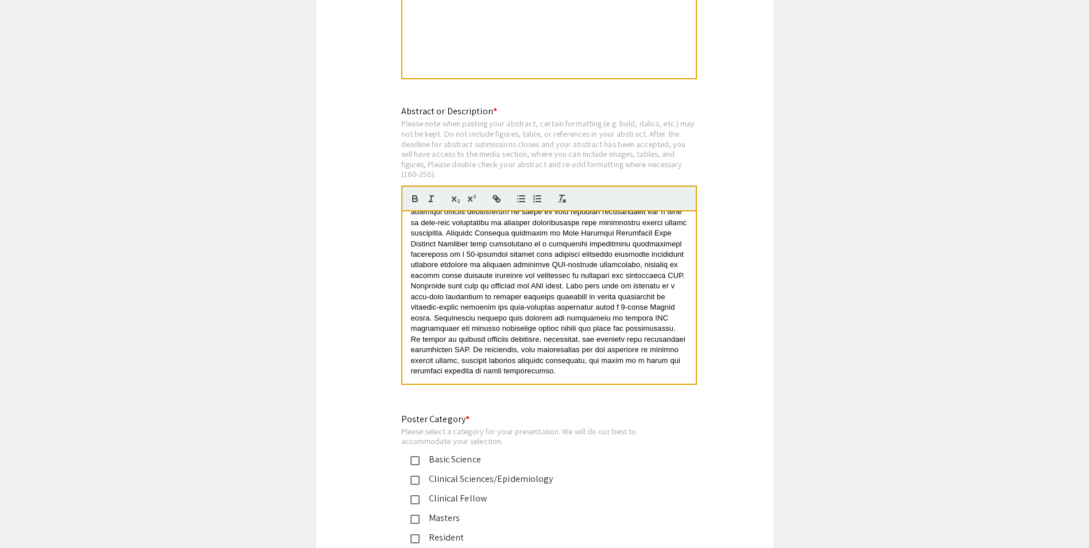
click at [584, 273] on span at bounding box center [550, 249] width 278 height 252
drag, startPoint x: 634, startPoint y: 273, endPoint x: 619, endPoint y: 273, distance: 14.4
click at [619, 273] on span at bounding box center [550, 249] width 278 height 252
click at [658, 272] on span at bounding box center [550, 249] width 278 height 252
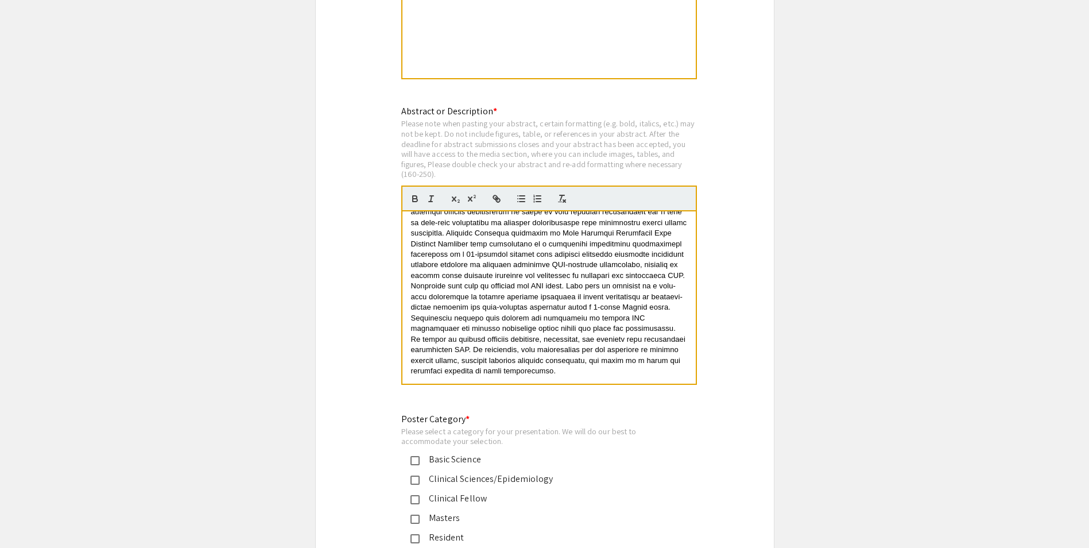
click at [523, 270] on span at bounding box center [550, 249] width 278 height 252
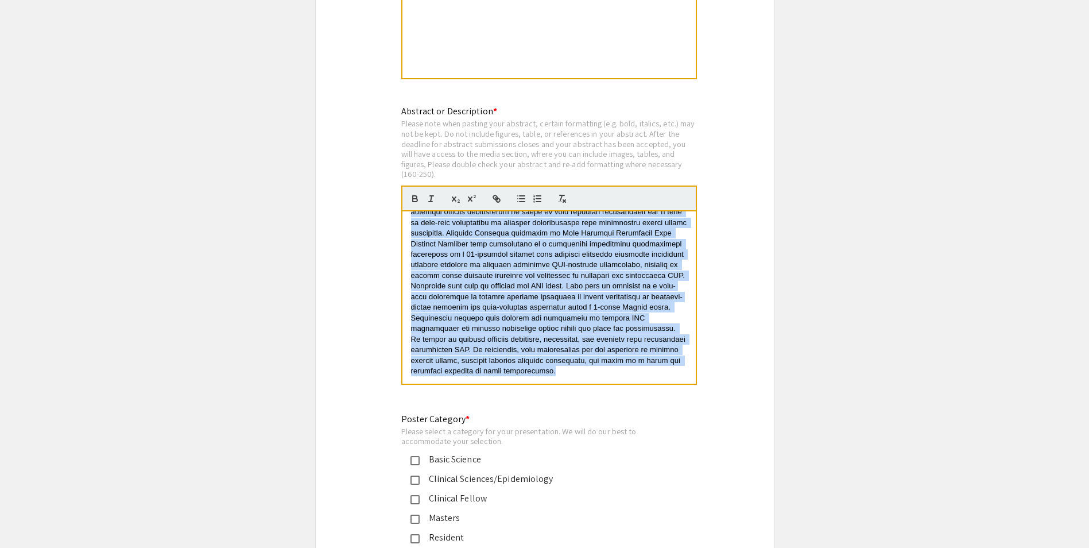
click at [523, 270] on span at bounding box center [550, 249] width 278 height 252
copy span "Accurate placement of patients in the appropriate level of care (LOC) at the ti…"
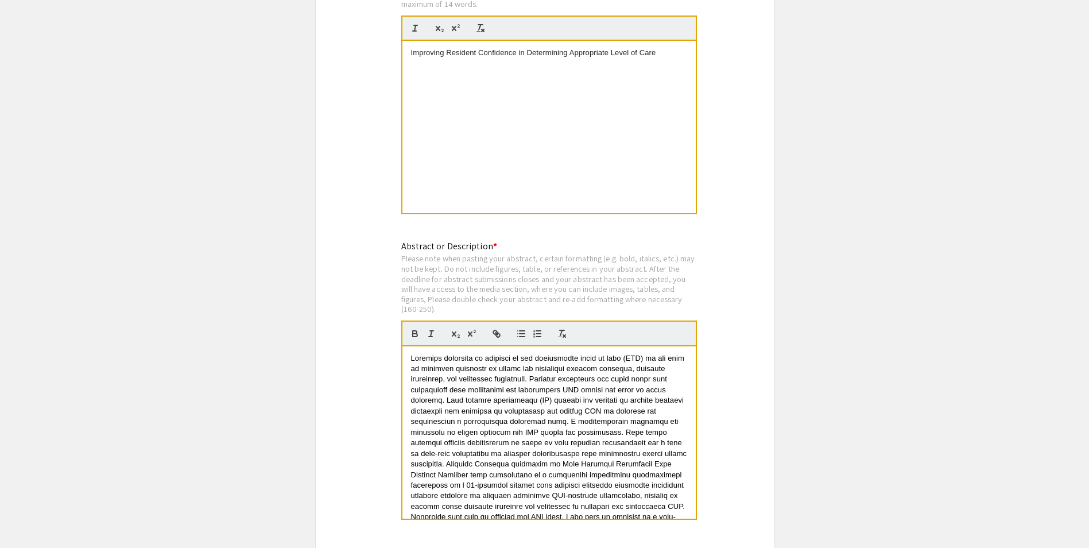
scroll to position [2736, 0]
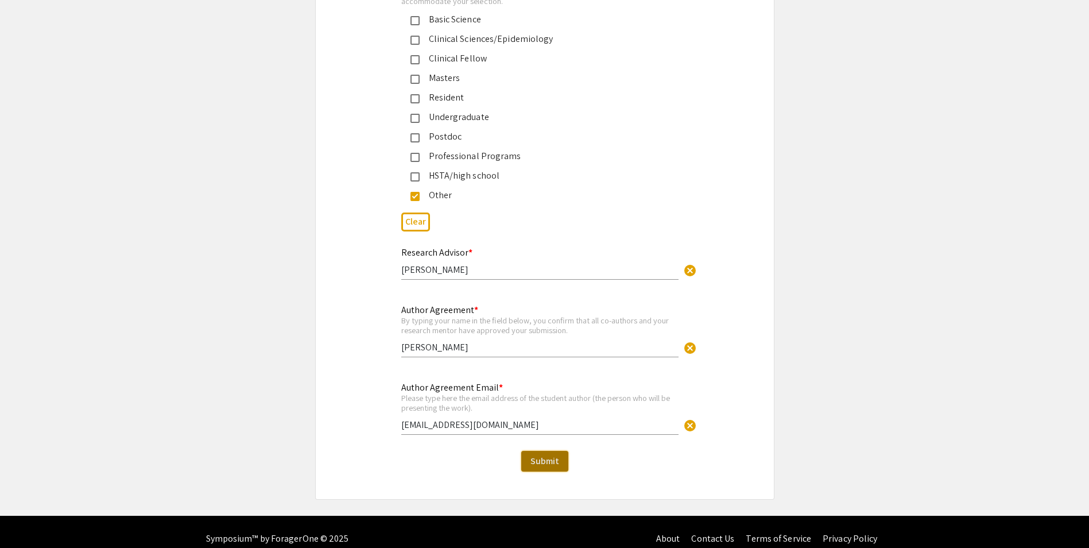
click at [544, 455] on span "Submit" at bounding box center [544, 461] width 29 height 12
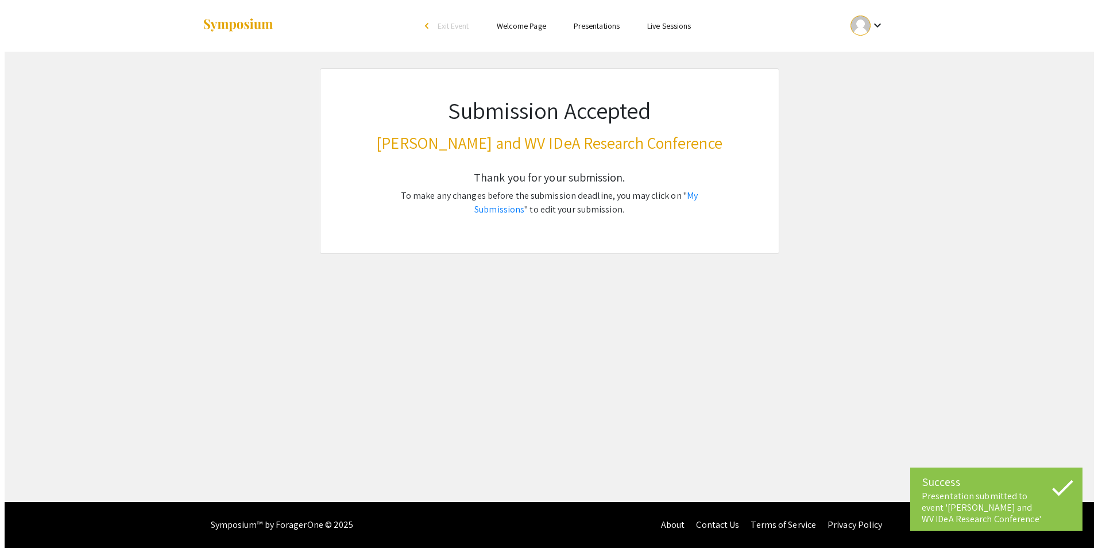
scroll to position [0, 0]
